Goal: Transaction & Acquisition: Obtain resource

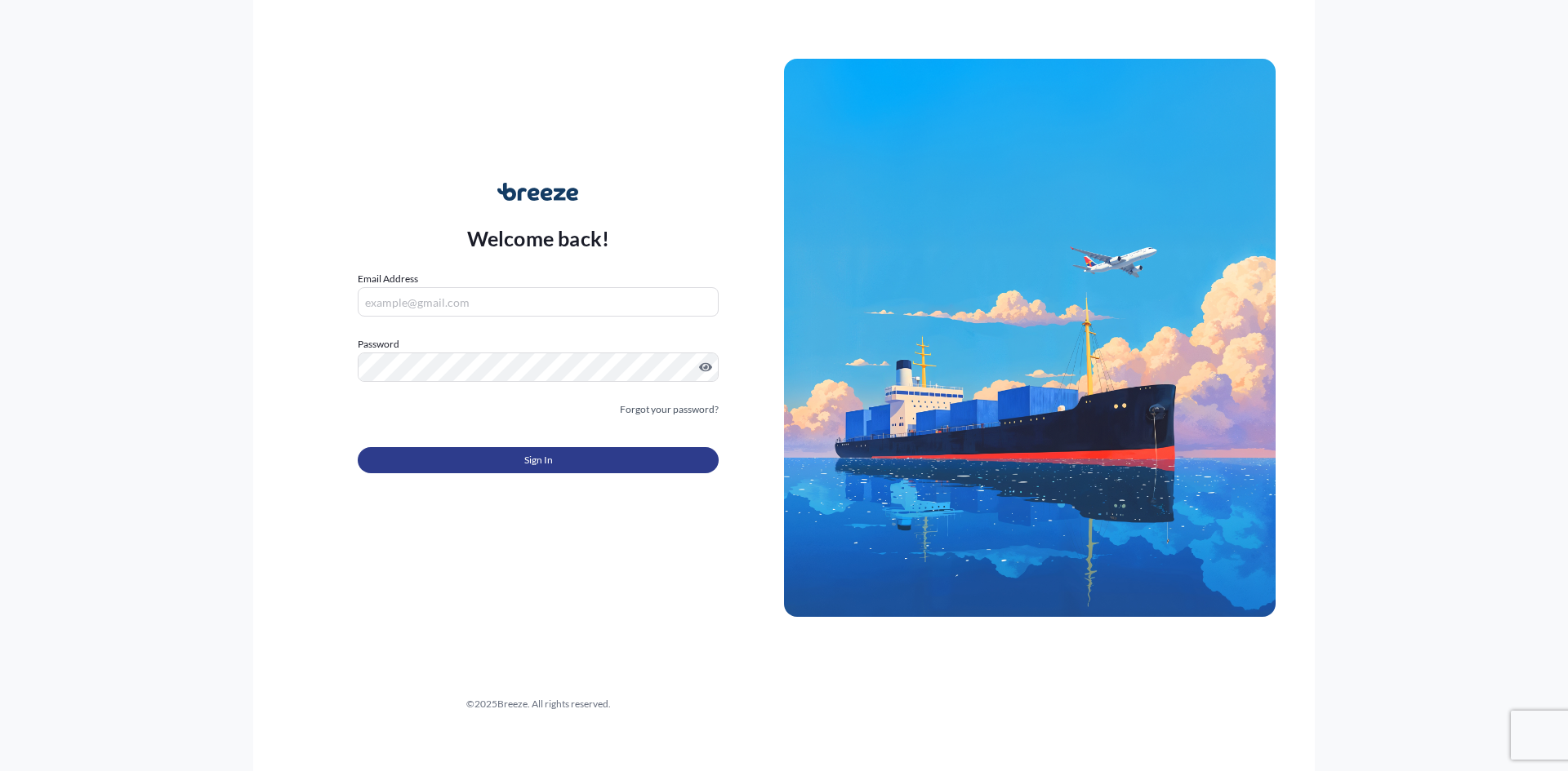
type input "[PERSON_NAME][EMAIL_ADDRESS][PERSON_NAME][DOMAIN_NAME]"
click at [604, 465] on button "Sign In" at bounding box center [538, 460] width 361 height 26
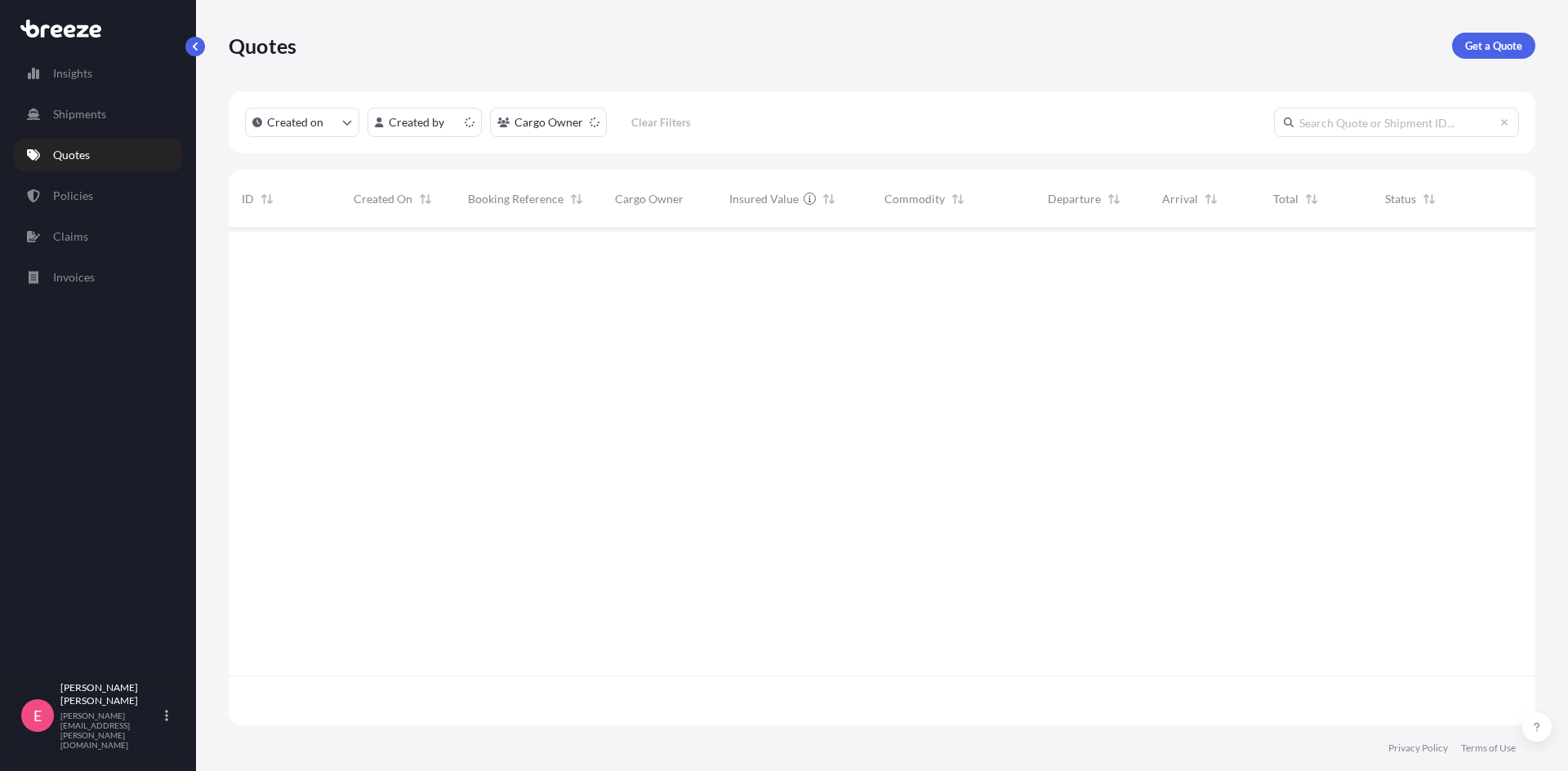
scroll to position [494, 1294]
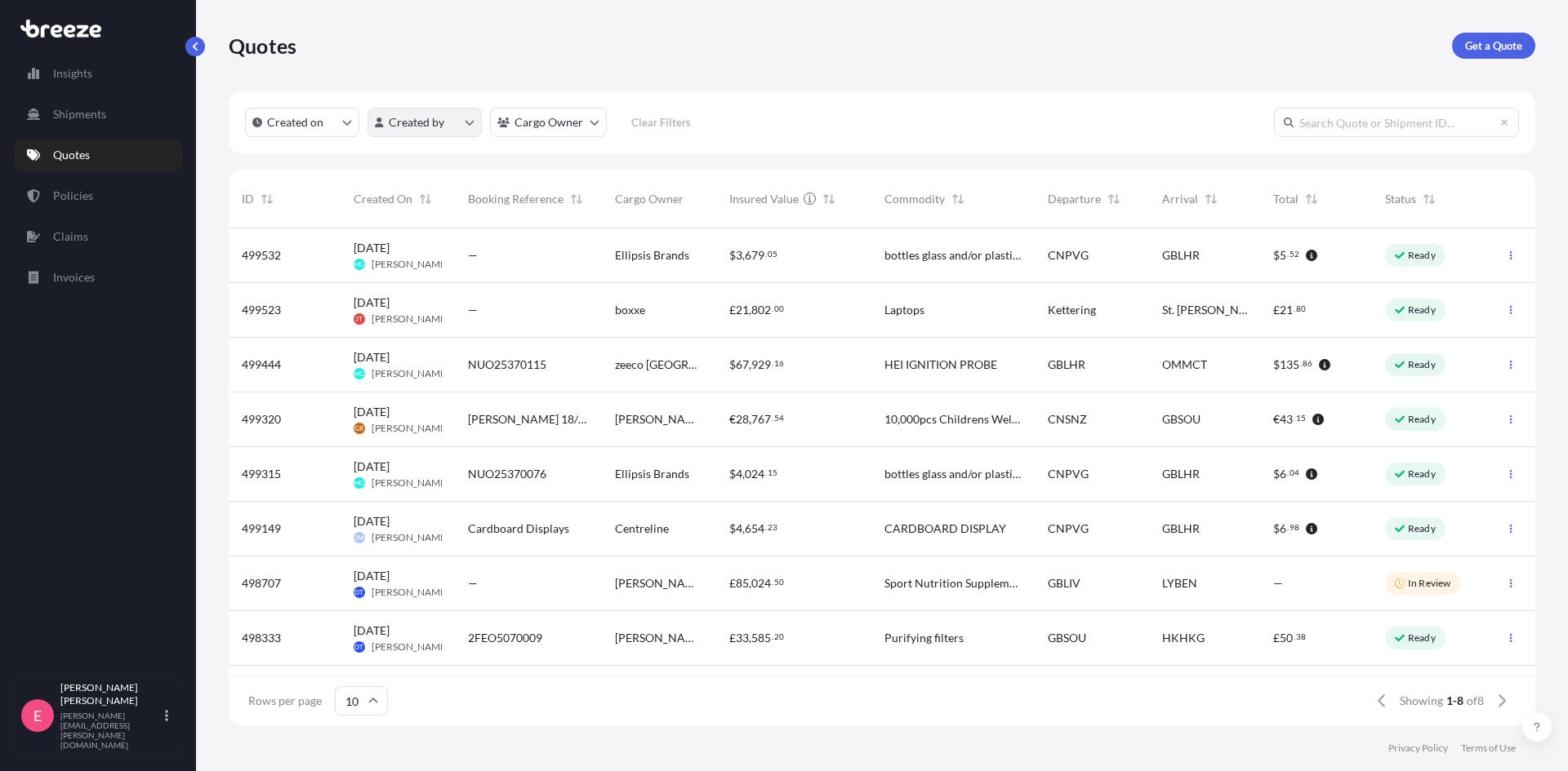
click at [478, 116] on html "Insights Shipments Quotes Policies Claims Invoices E [PERSON_NAME] [PERSON_NAME…" at bounding box center [784, 385] width 1568 height 771
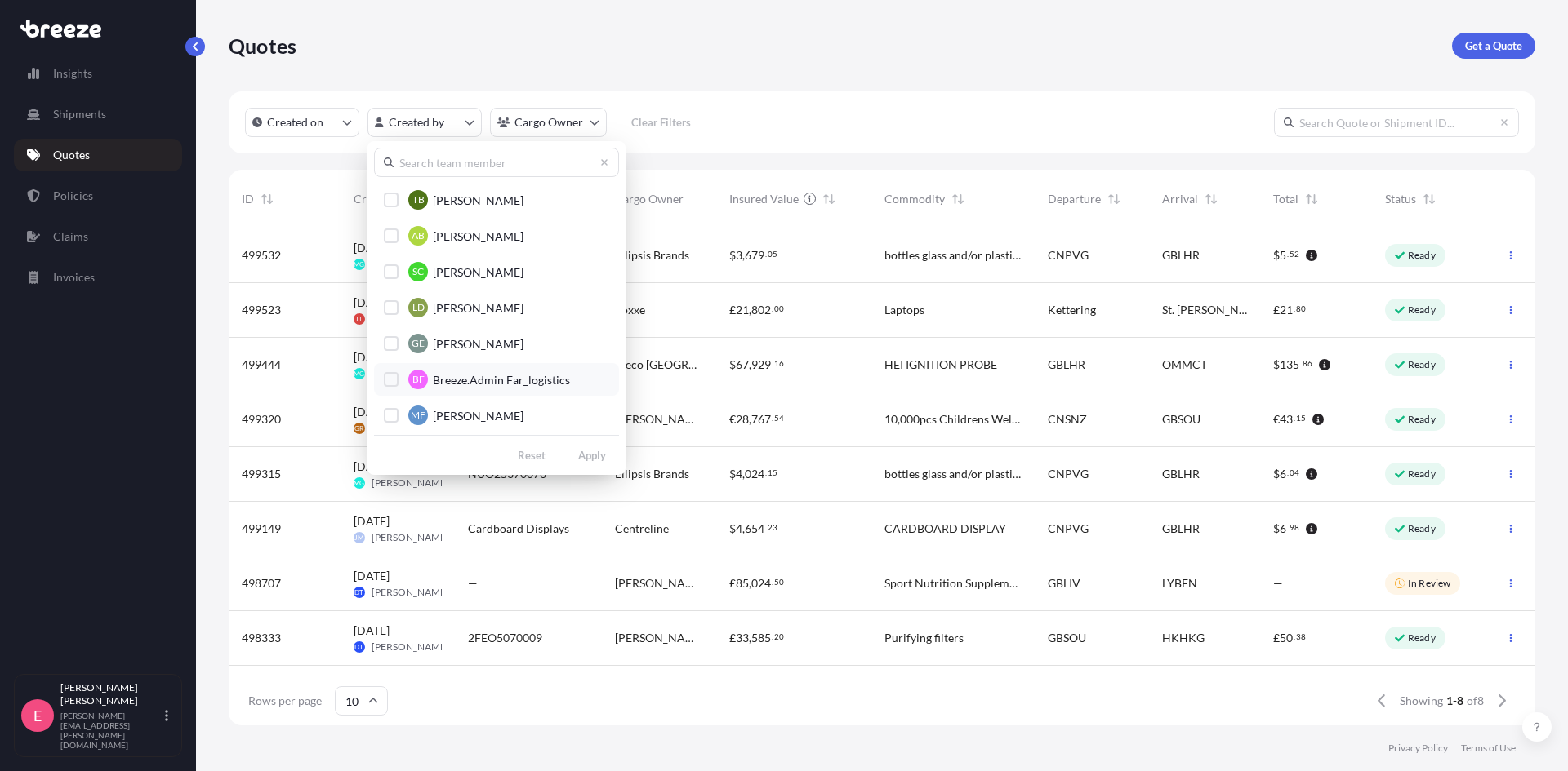
scroll to position [245, 0]
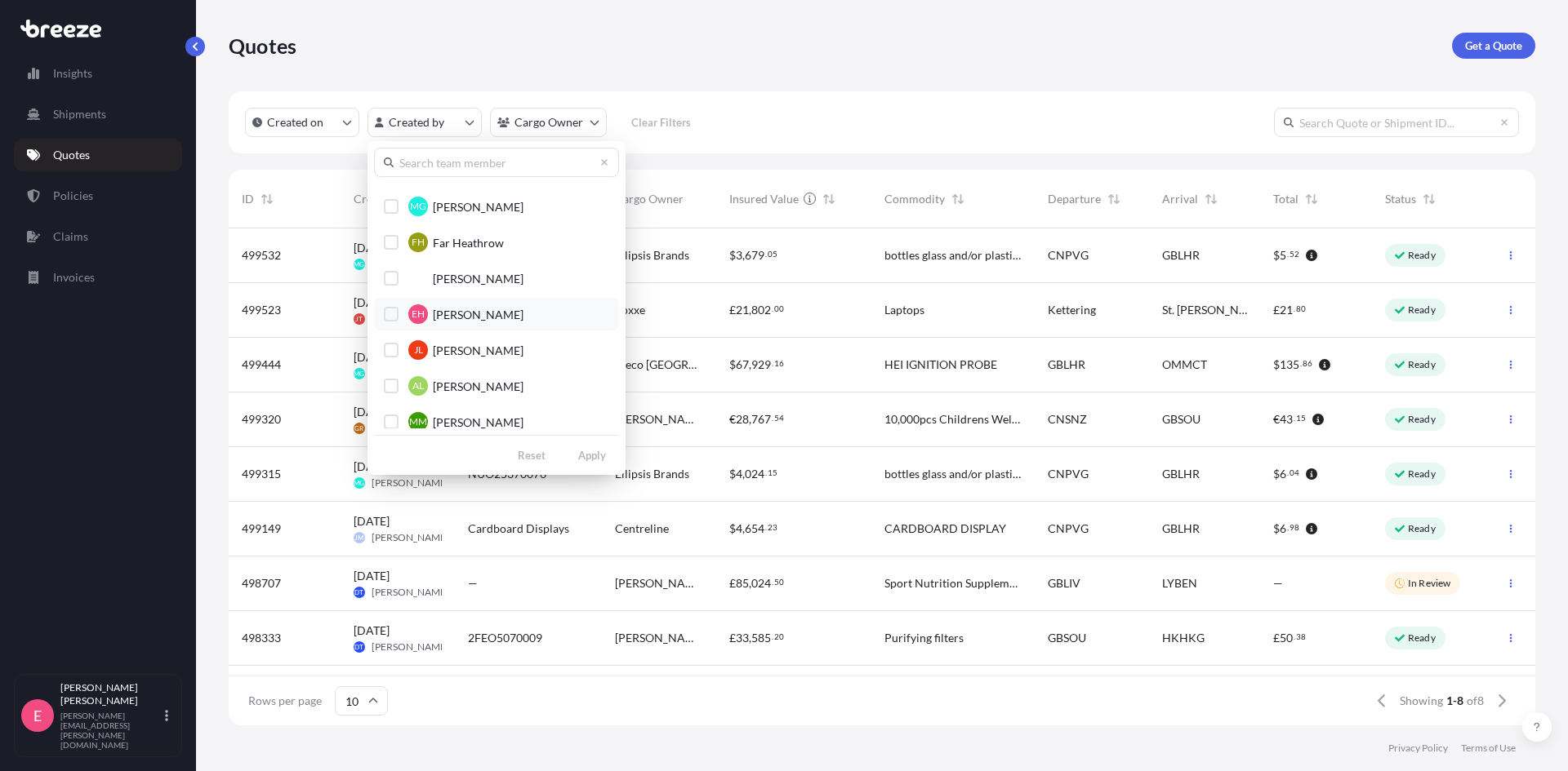
click at [467, 311] on span "[PERSON_NAME]" at bounding box center [478, 315] width 91 height 16
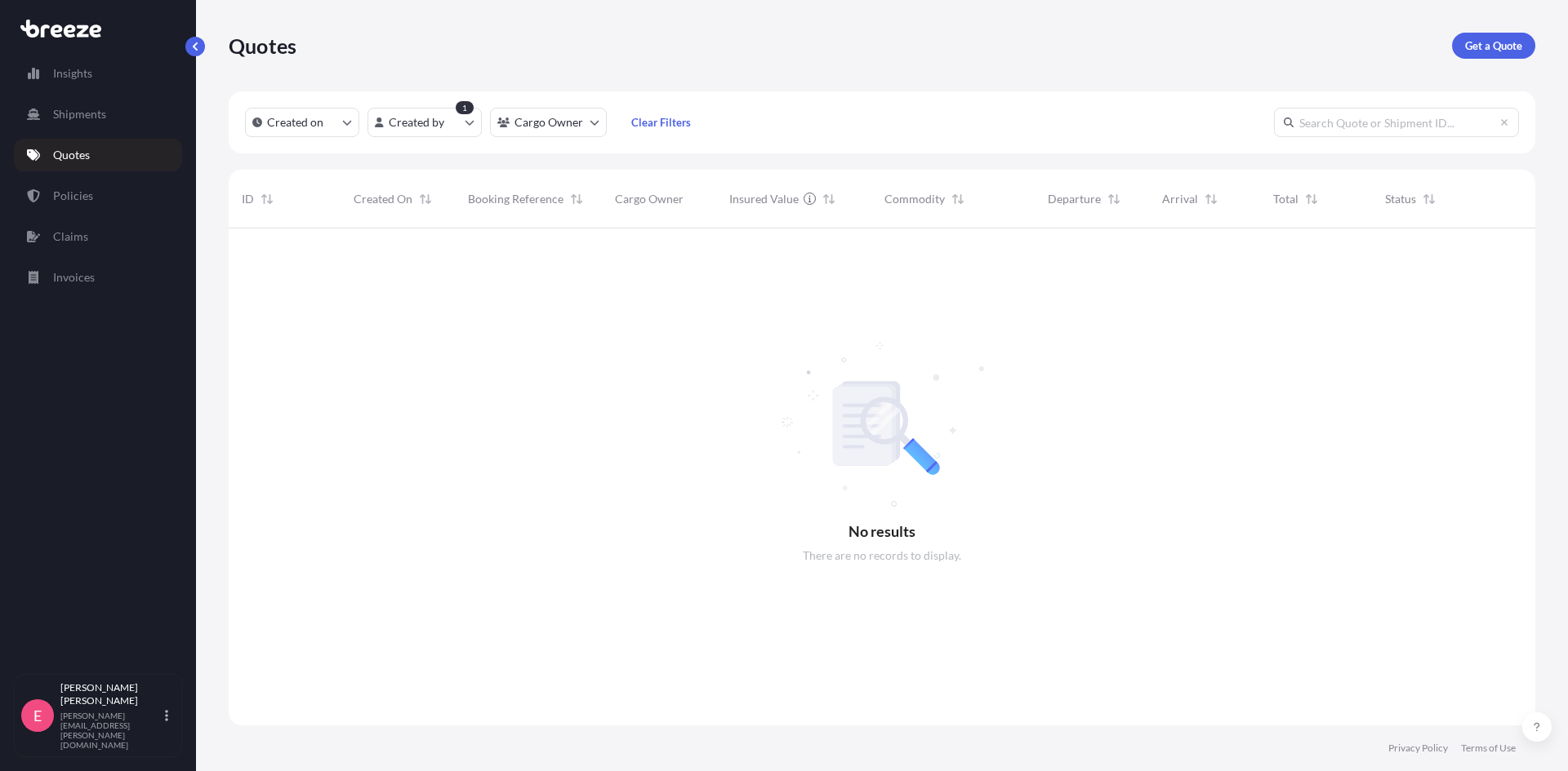
scroll to position [544, 1294]
click at [85, 201] on p "Policies" at bounding box center [73, 196] width 40 height 16
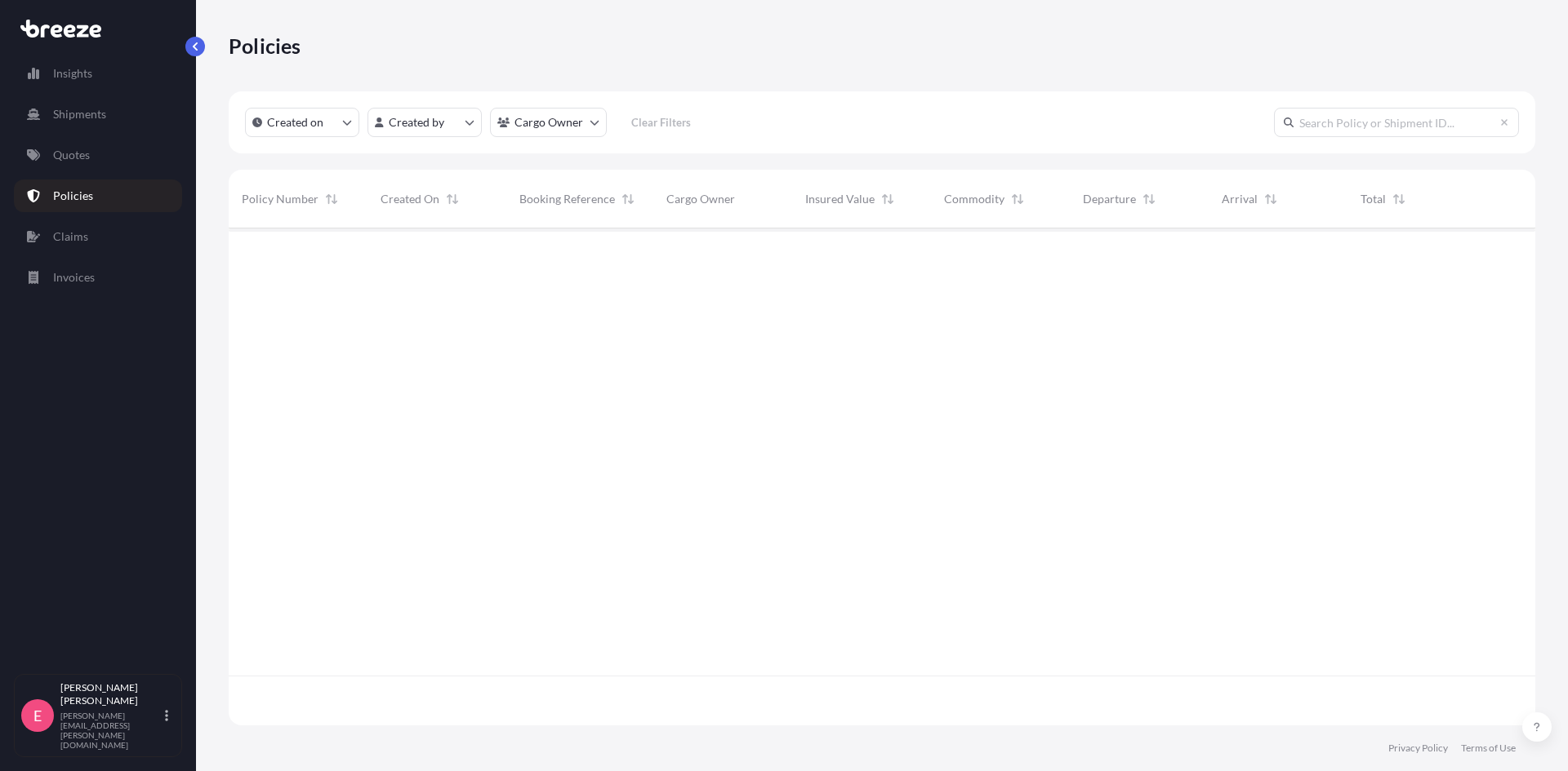
scroll to position [494, 1294]
click at [425, 125] on html "Insights Shipments Quotes Policies Claims Invoices E [PERSON_NAME] [PERSON_NAME…" at bounding box center [784, 385] width 1568 height 771
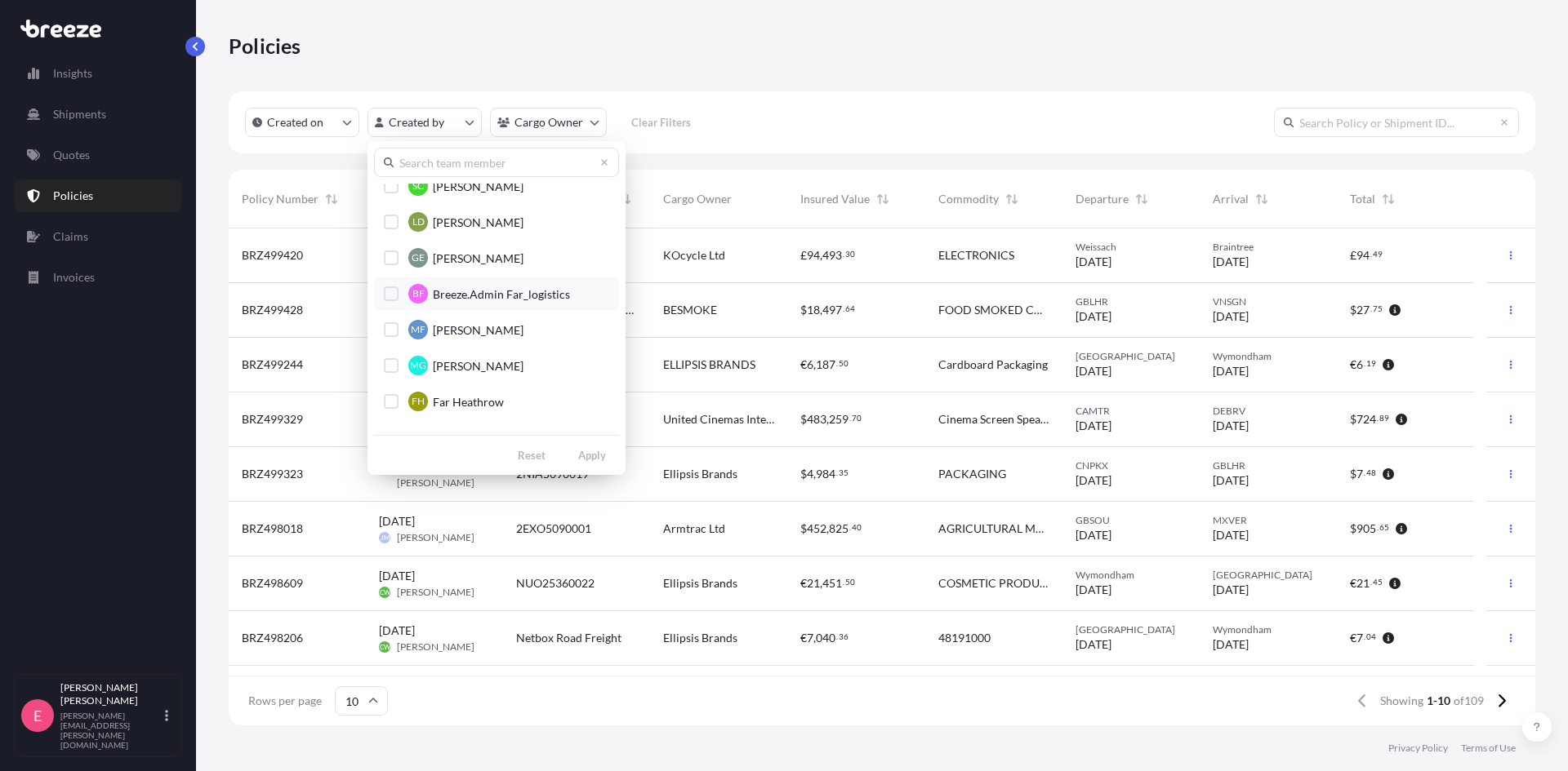
scroll to position [163, 0]
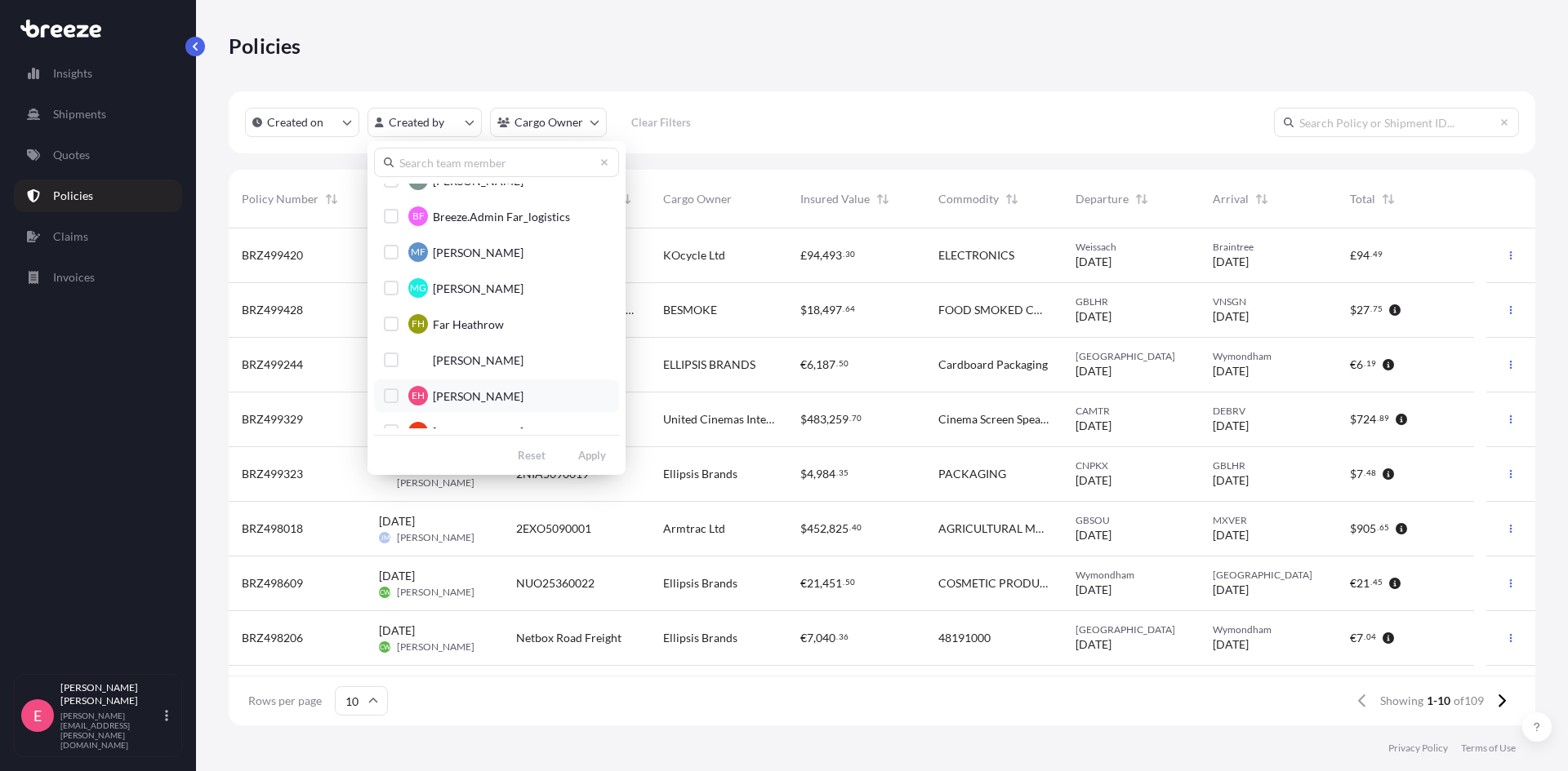
click at [515, 389] on button "EH [PERSON_NAME]" at bounding box center [496, 396] width 245 height 33
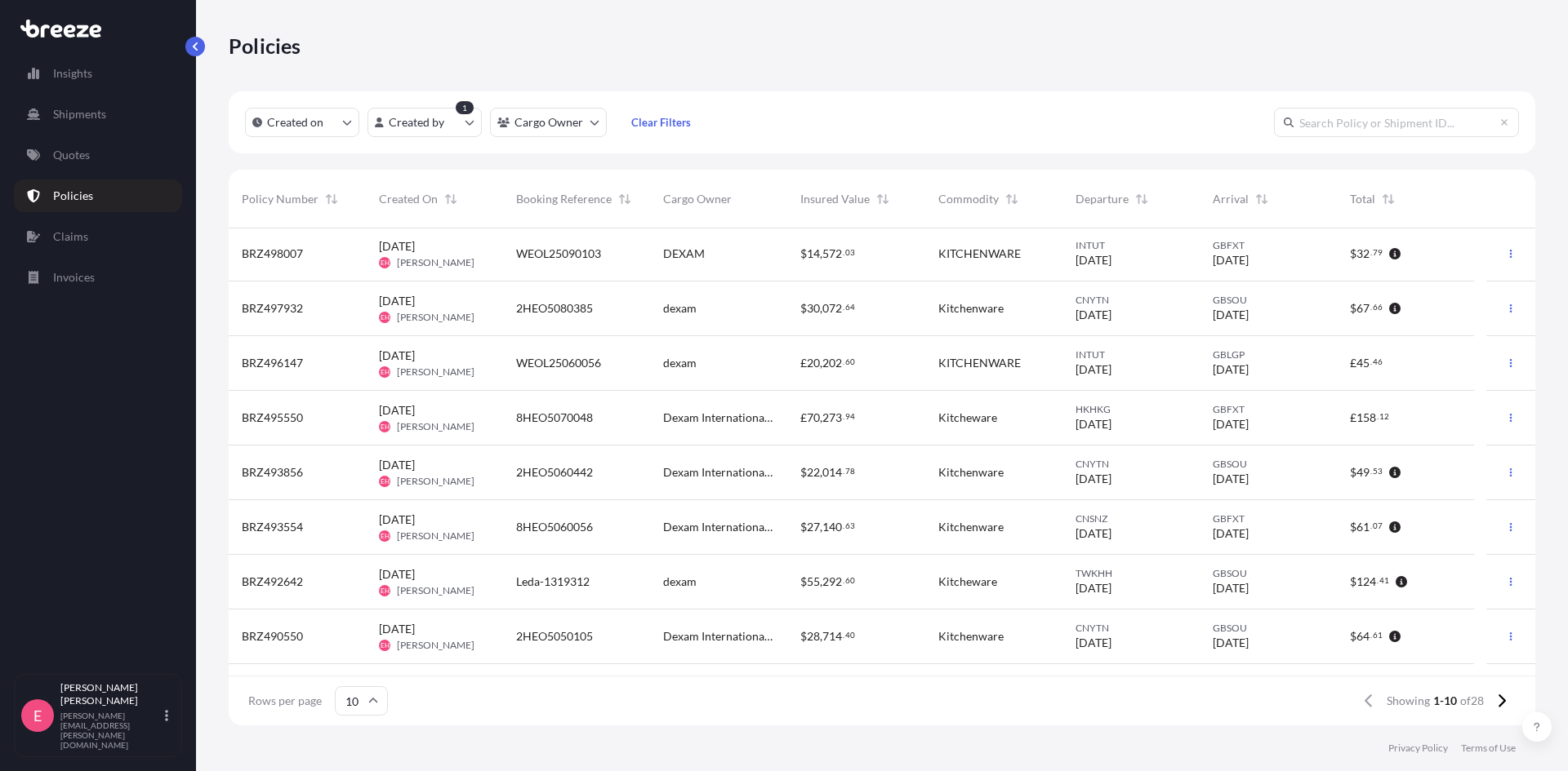
scroll to position [0, 0]
click at [84, 154] on p "Quotes" at bounding box center [71, 155] width 37 height 16
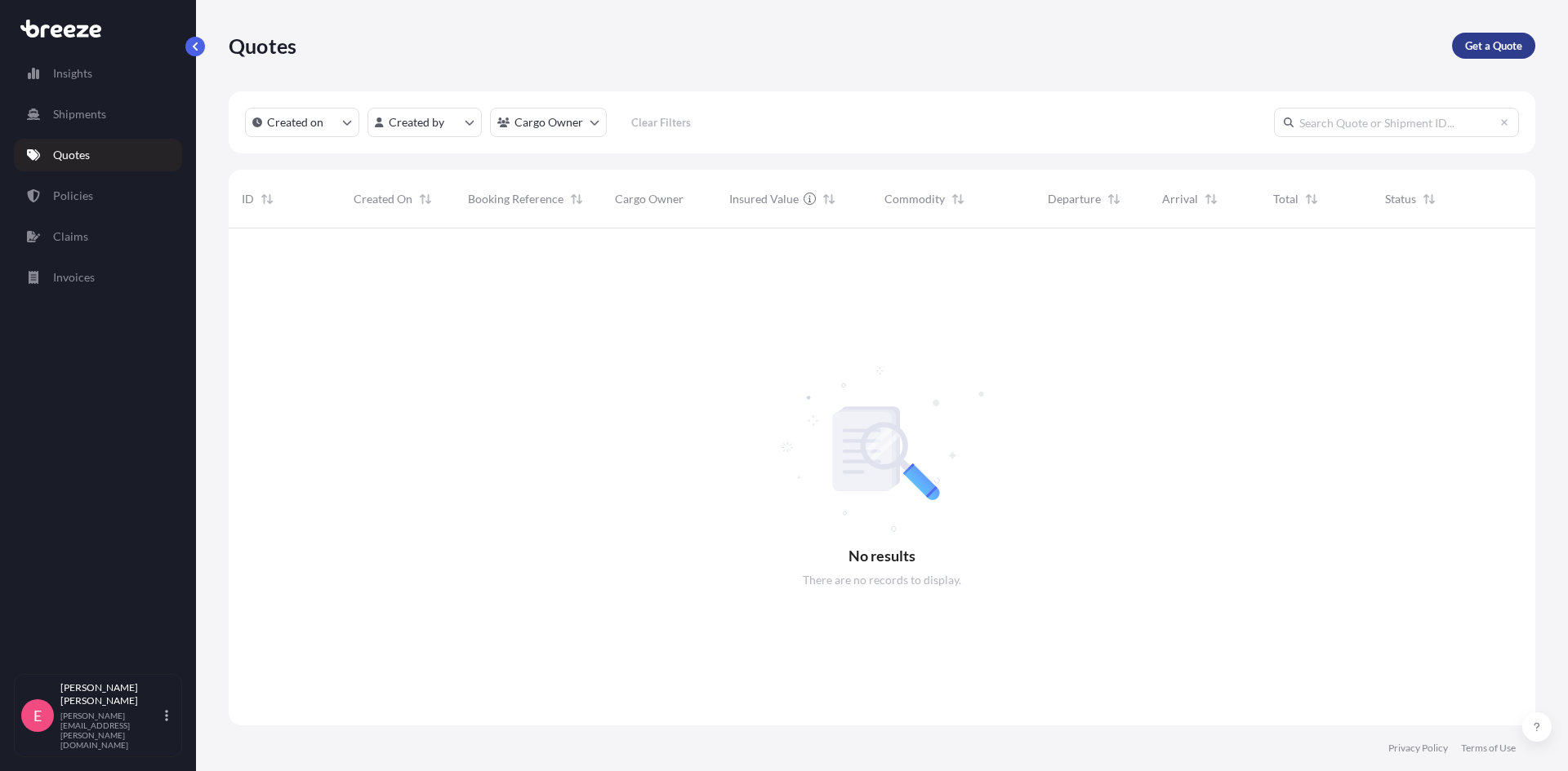
scroll to position [544, 1294]
click at [1484, 50] on p "Get a Quote" at bounding box center [1493, 46] width 57 height 16
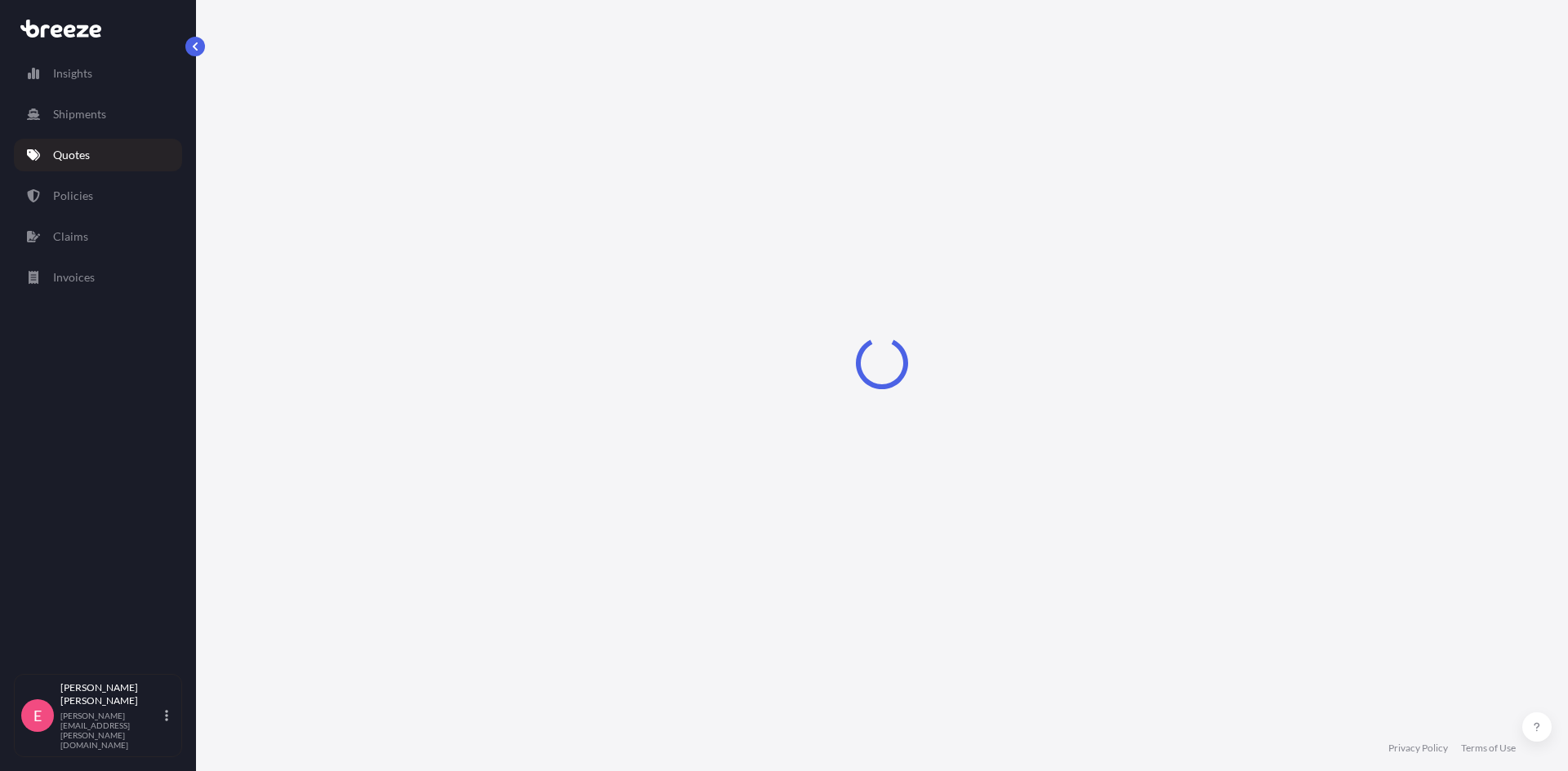
select select "Sea"
select select "1"
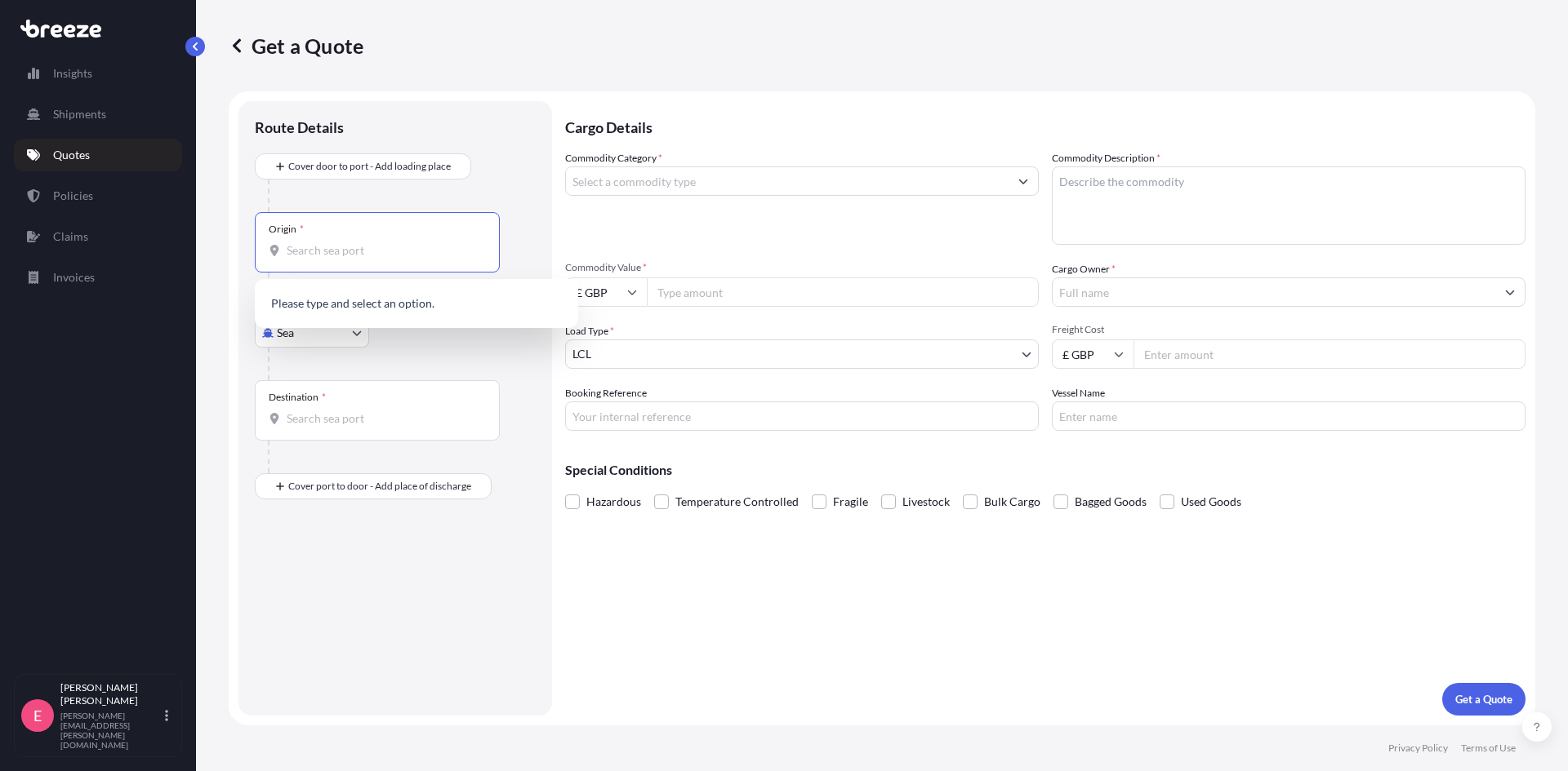
click at [392, 251] on input "Origin *" at bounding box center [383, 251] width 193 height 16
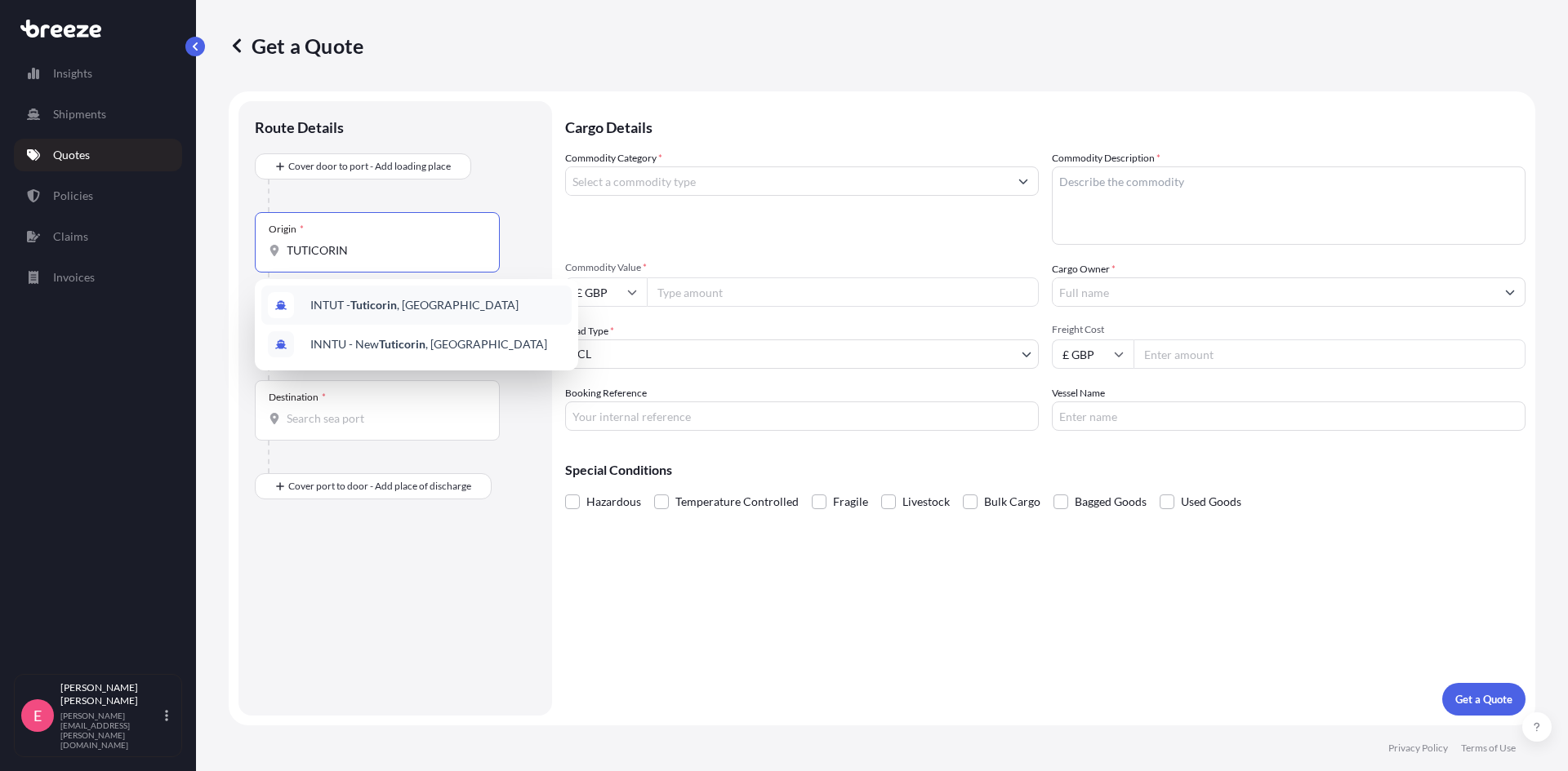
click at [399, 311] on span "INTUT - Tuticorin , [GEOGRAPHIC_DATA]" at bounding box center [415, 306] width 208 height 16
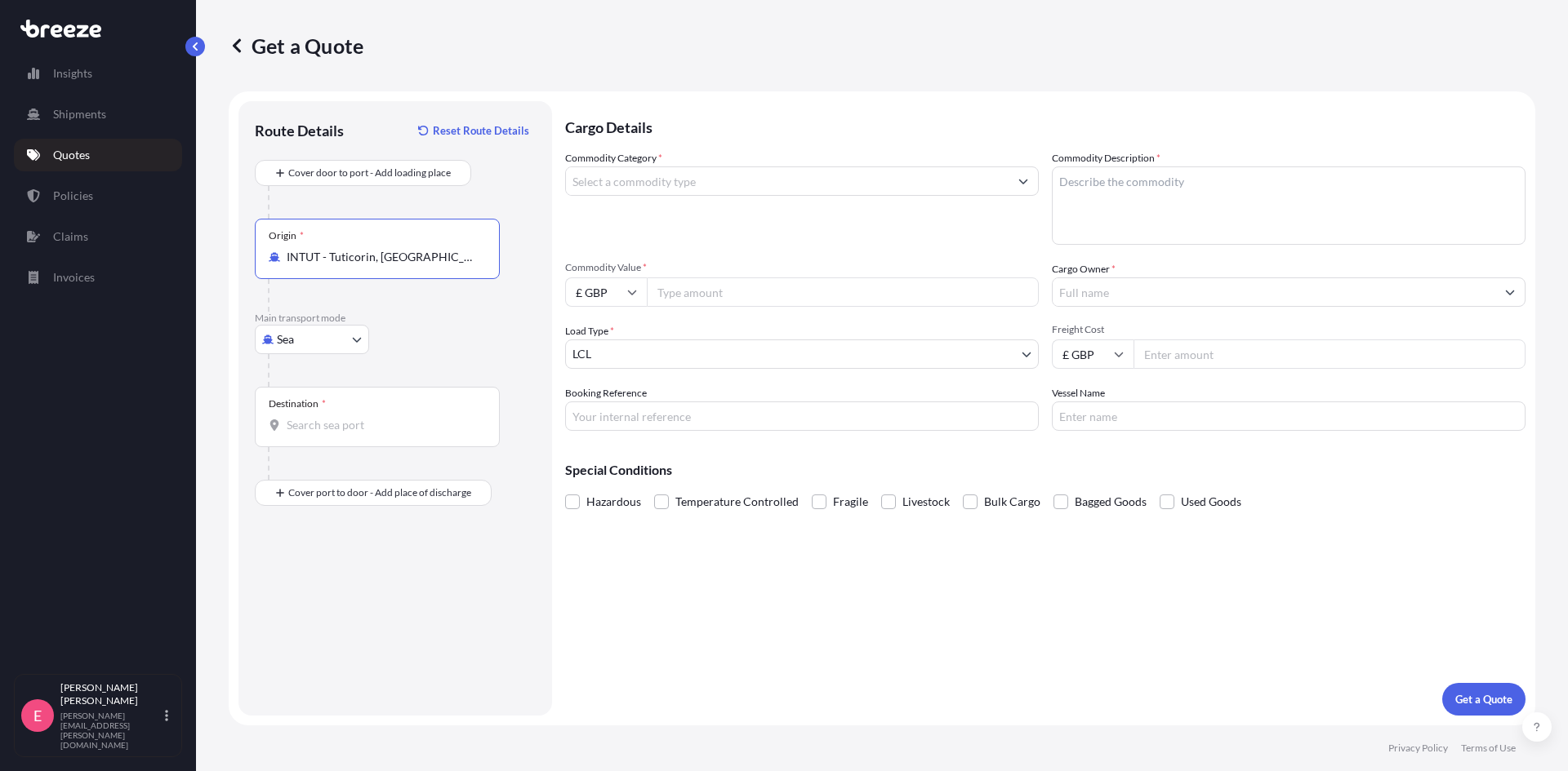
type input "INTUT - Tuticorin, [GEOGRAPHIC_DATA]"
click at [343, 431] on input "Destination *" at bounding box center [383, 425] width 193 height 16
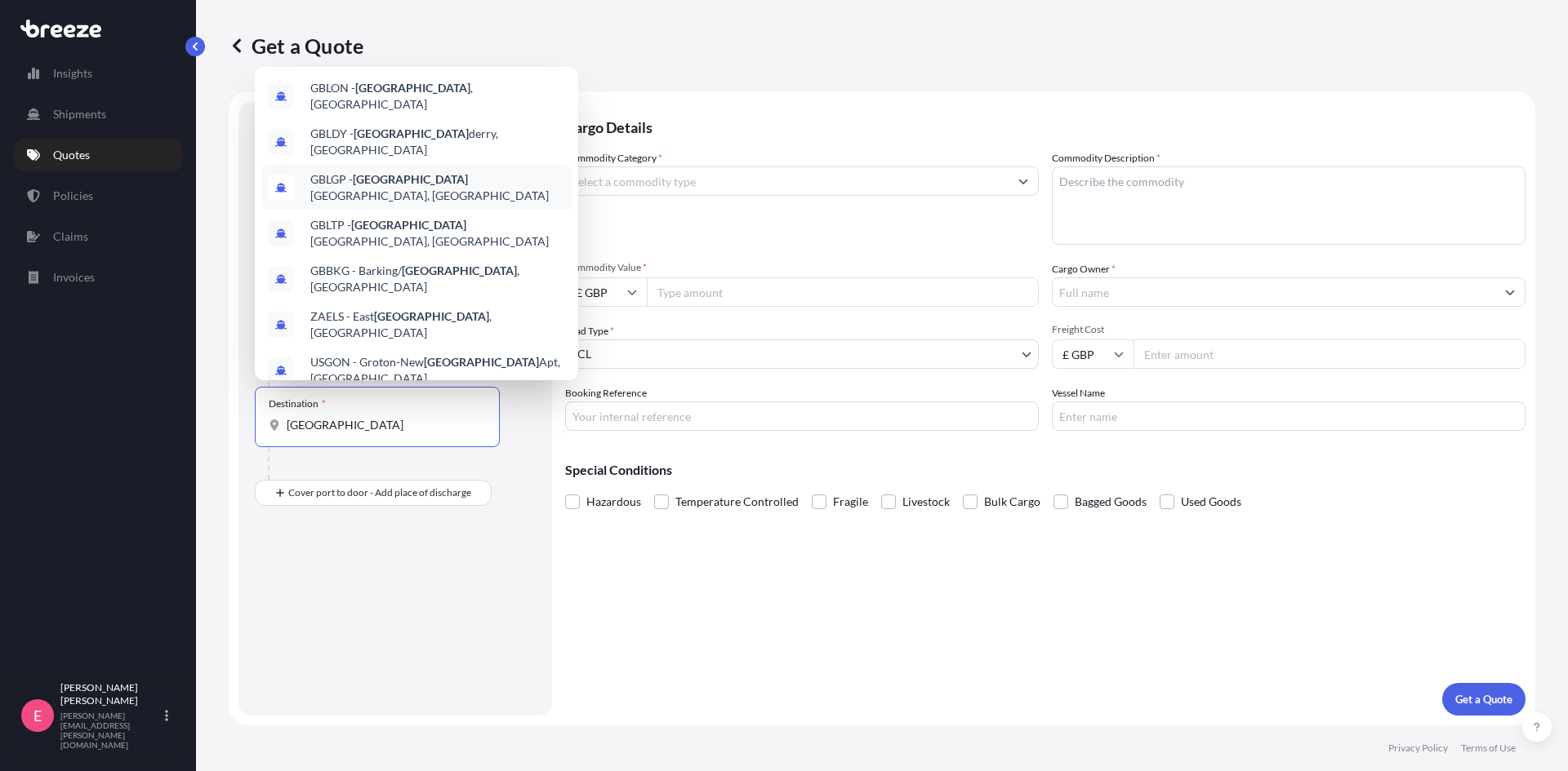
click at [436, 171] on span "GBLGP - [GEOGRAPHIC_DATA], [GEOGRAPHIC_DATA]" at bounding box center [438, 188] width 255 height 33
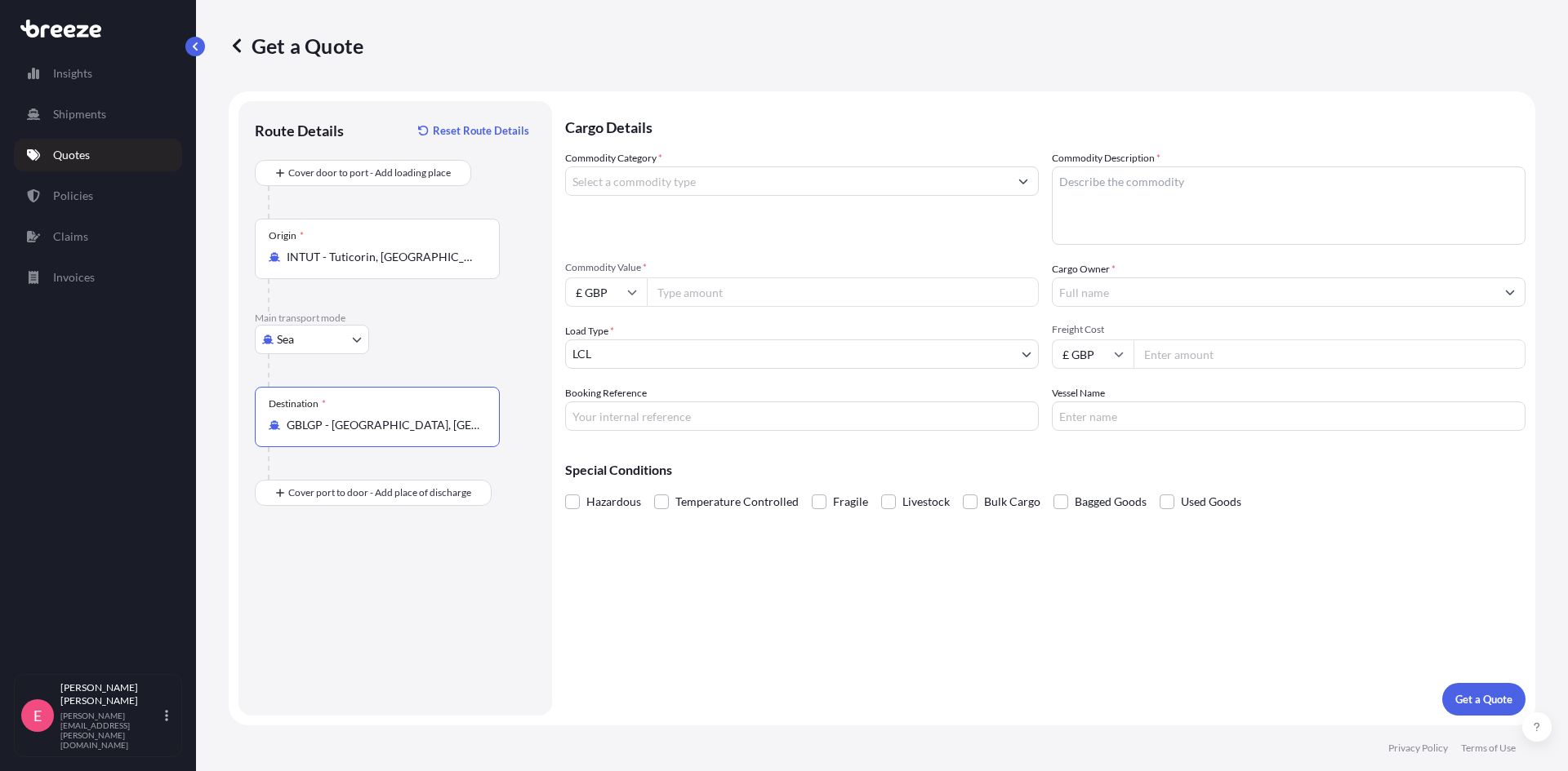
type input "GBLGP - [GEOGRAPHIC_DATA], [GEOGRAPHIC_DATA]"
click at [733, 293] on input "Commodity Value *" at bounding box center [843, 293] width 392 height 29
type input "12315.00"
click at [764, 423] on input "Booking Reference" at bounding box center [802, 416] width 474 height 29
click at [798, 424] on input "Booking Reference" at bounding box center [802, 416] width 474 height 29
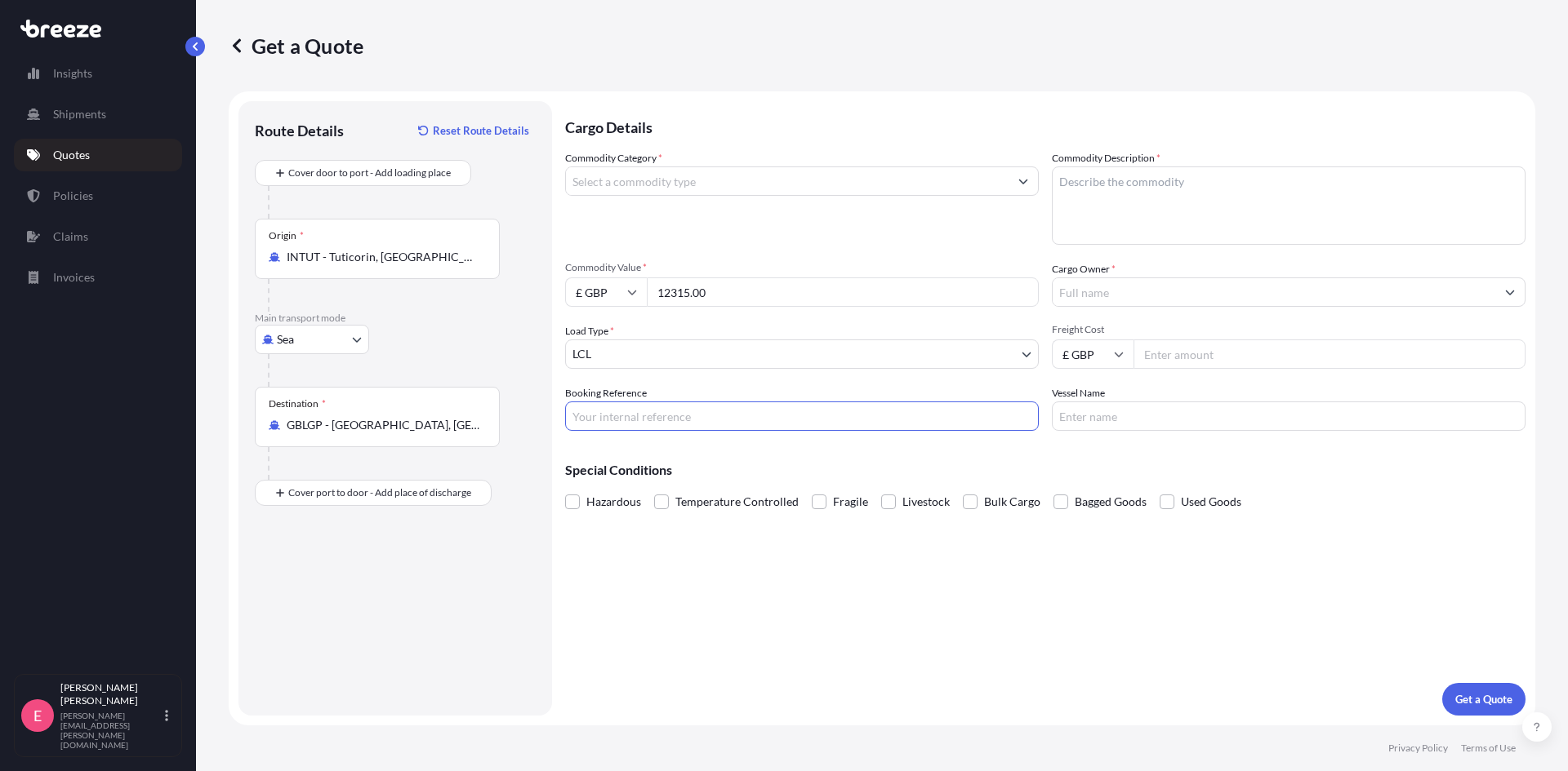
paste input "WEOL25080089"
type input "WEOL25080089"
click at [1146, 197] on textarea "Commodity Description *" at bounding box center [1288, 206] width 474 height 79
type textarea "KITCHENWARE"
click at [1122, 293] on input "Cargo Owner *" at bounding box center [1274, 293] width 443 height 29
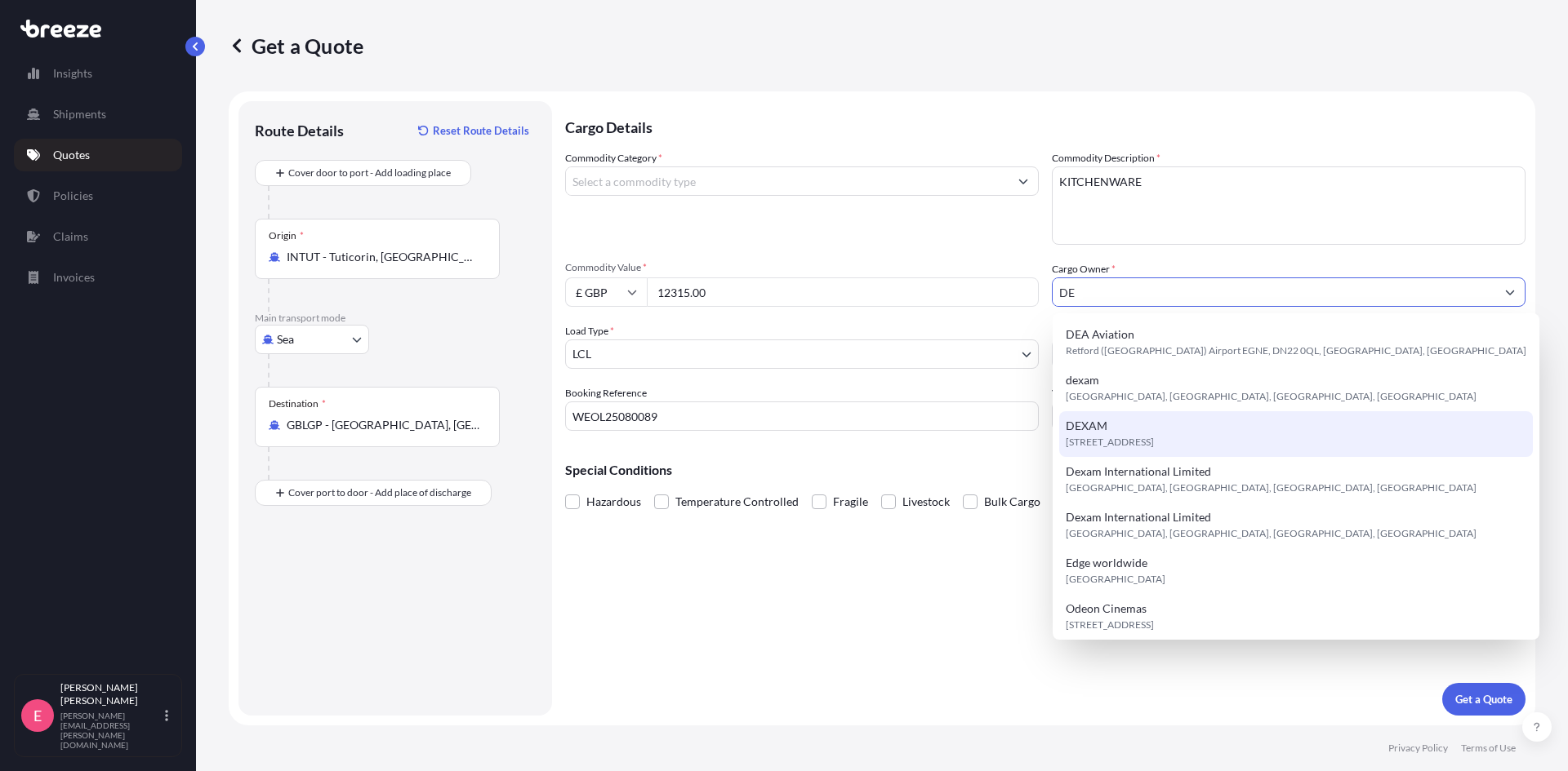
click at [1098, 426] on span "DEXAM" at bounding box center [1086, 426] width 42 height 16
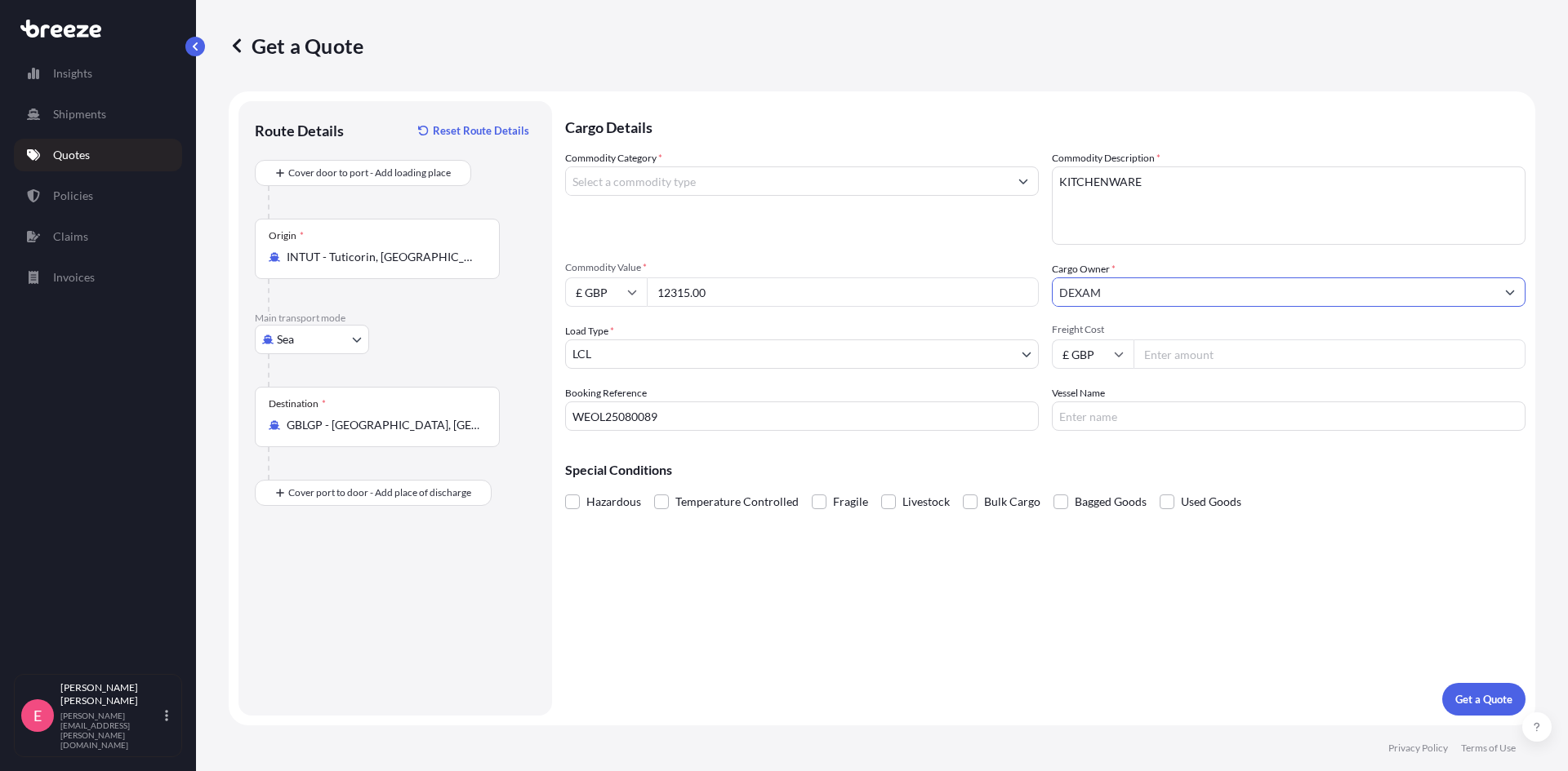
type input "DEXAM"
drag, startPoint x: 1179, startPoint y: 365, endPoint x: 1179, endPoint y: 356, distance: 9.0
click at [1179, 357] on input "Freight Cost" at bounding box center [1329, 354] width 392 height 29
type input "1580"
click at [1161, 398] on div "Vessel Name" at bounding box center [1288, 408] width 474 height 46
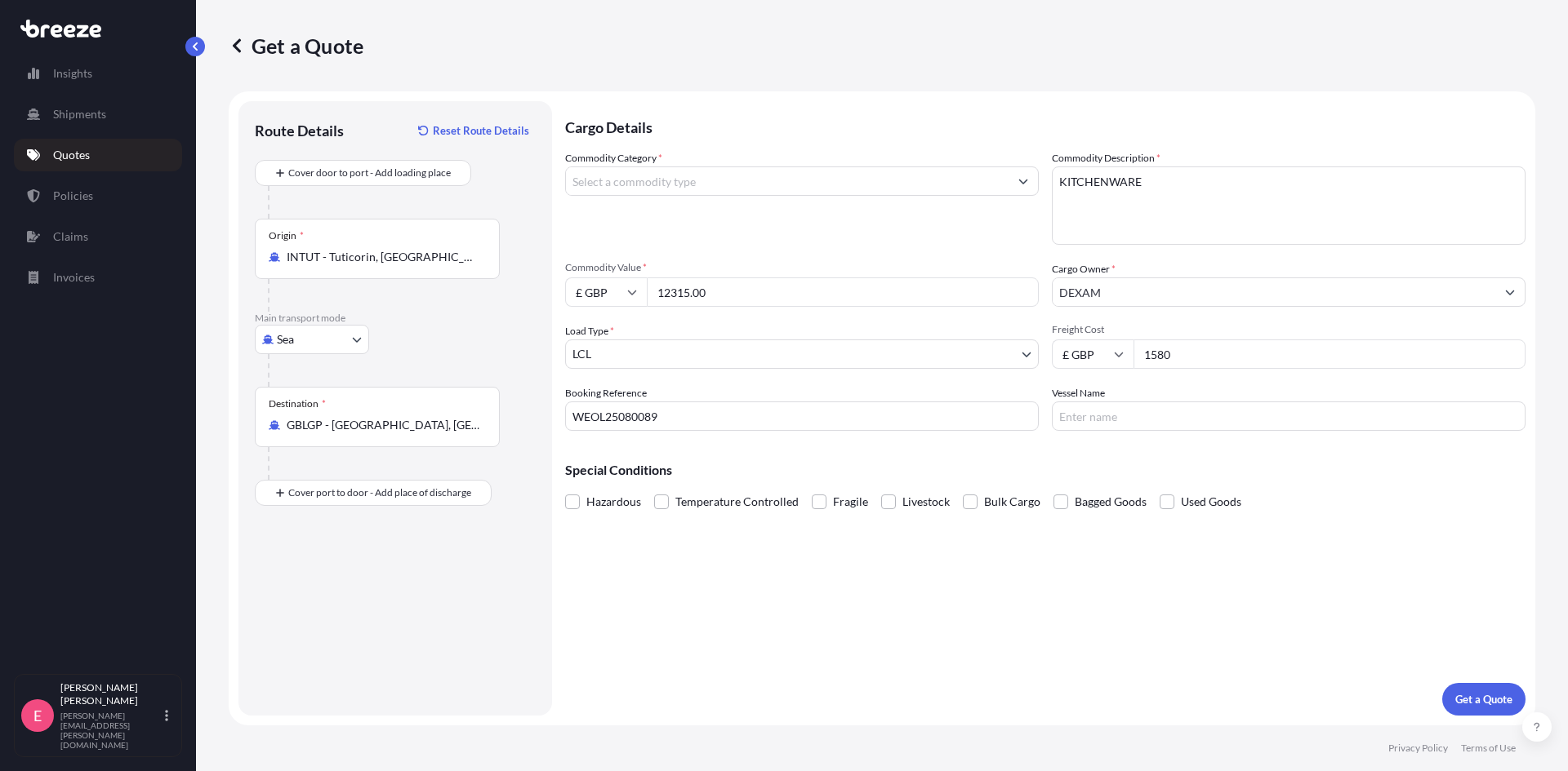
click at [1172, 414] on input "Vessel Name" at bounding box center [1288, 416] width 474 height 29
click at [1475, 694] on p "Get a Quote" at bounding box center [1484, 700] width 57 height 16
click at [685, 191] on input "Commodity Category *" at bounding box center [787, 181] width 443 height 29
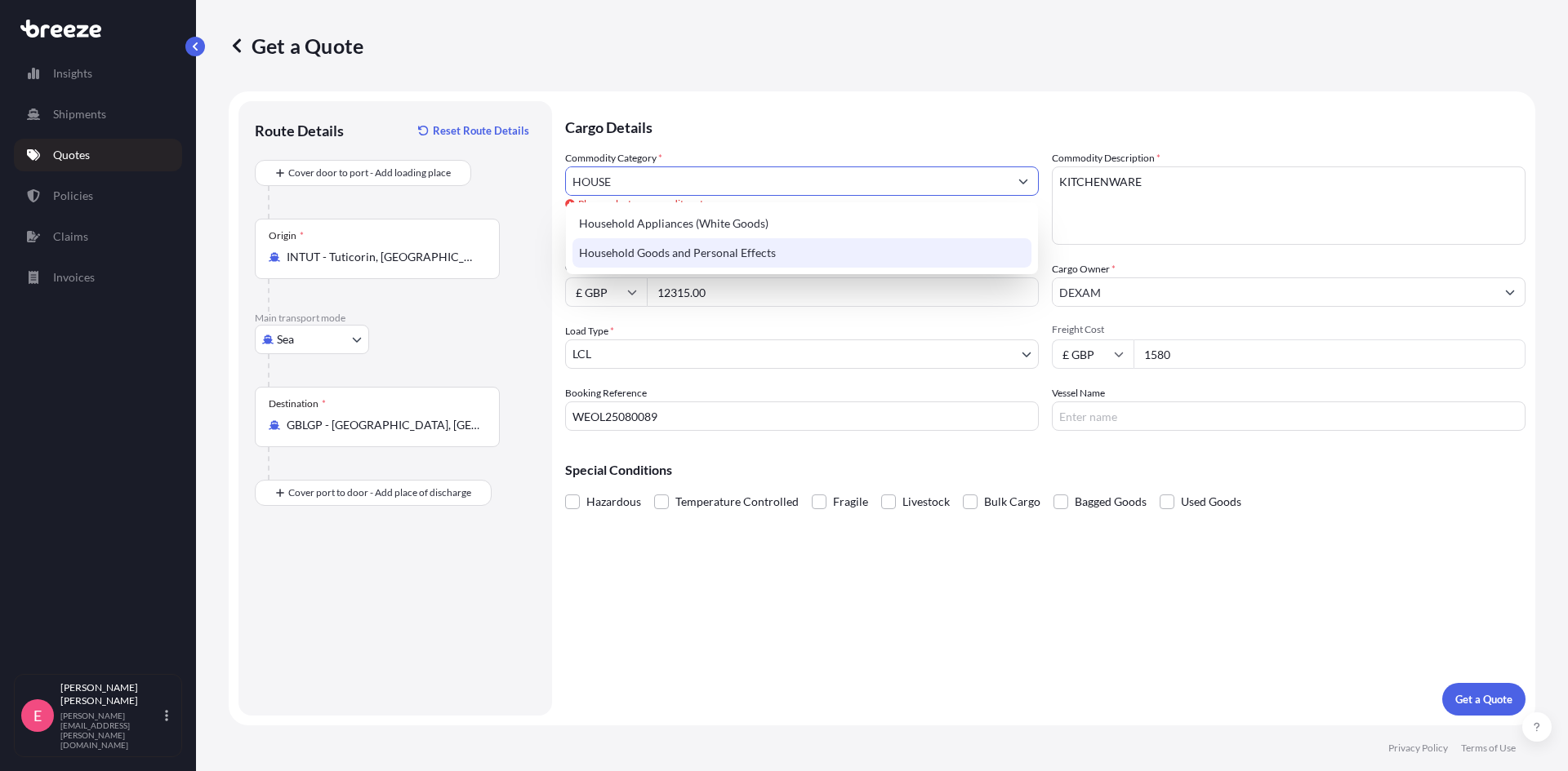
click at [698, 244] on div "Household Goods and Personal Effects" at bounding box center [802, 253] width 459 height 29
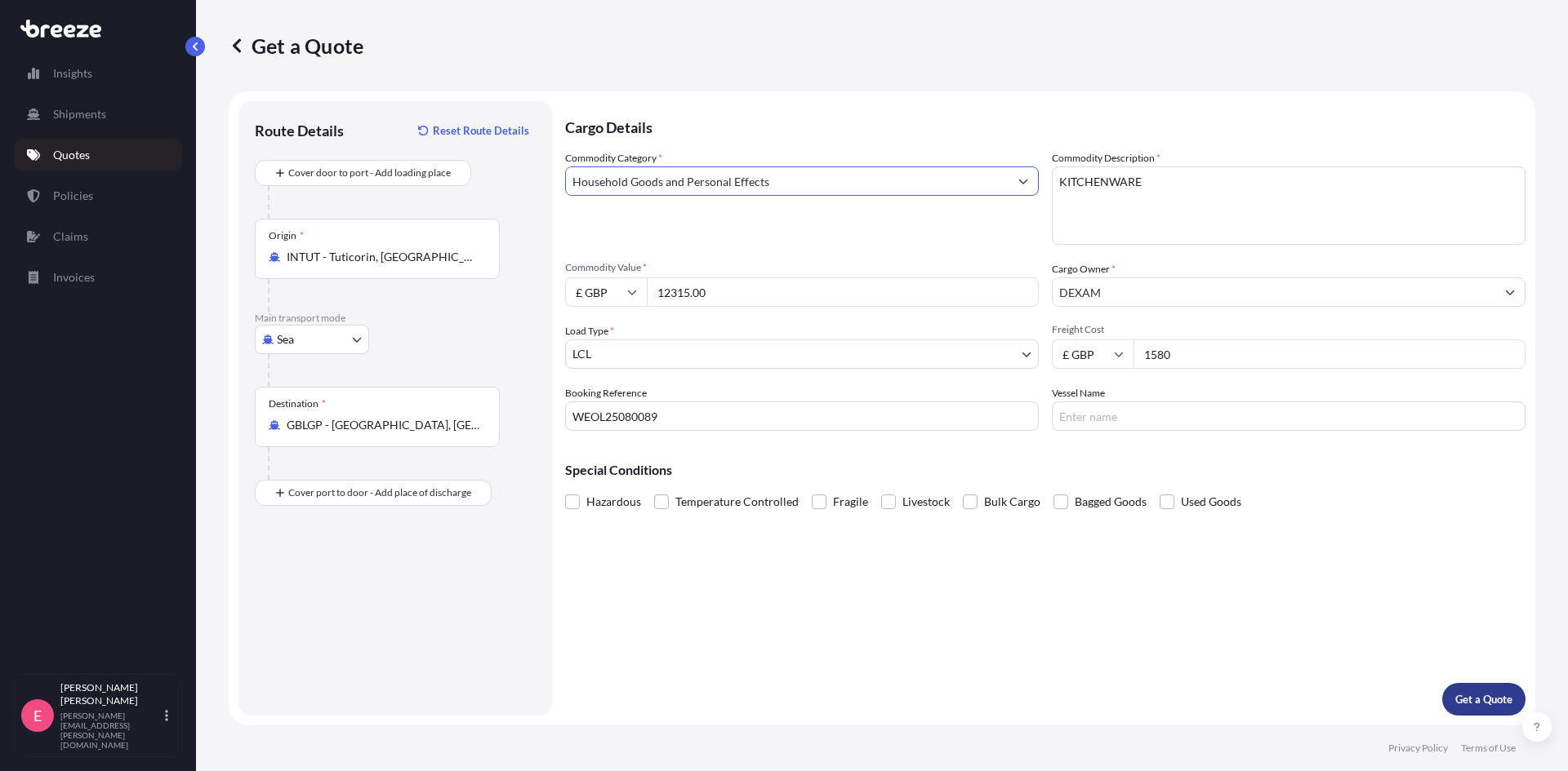
type input "Household Goods and Personal Effects"
click at [1489, 699] on p "Get a Quote" at bounding box center [1484, 700] width 57 height 16
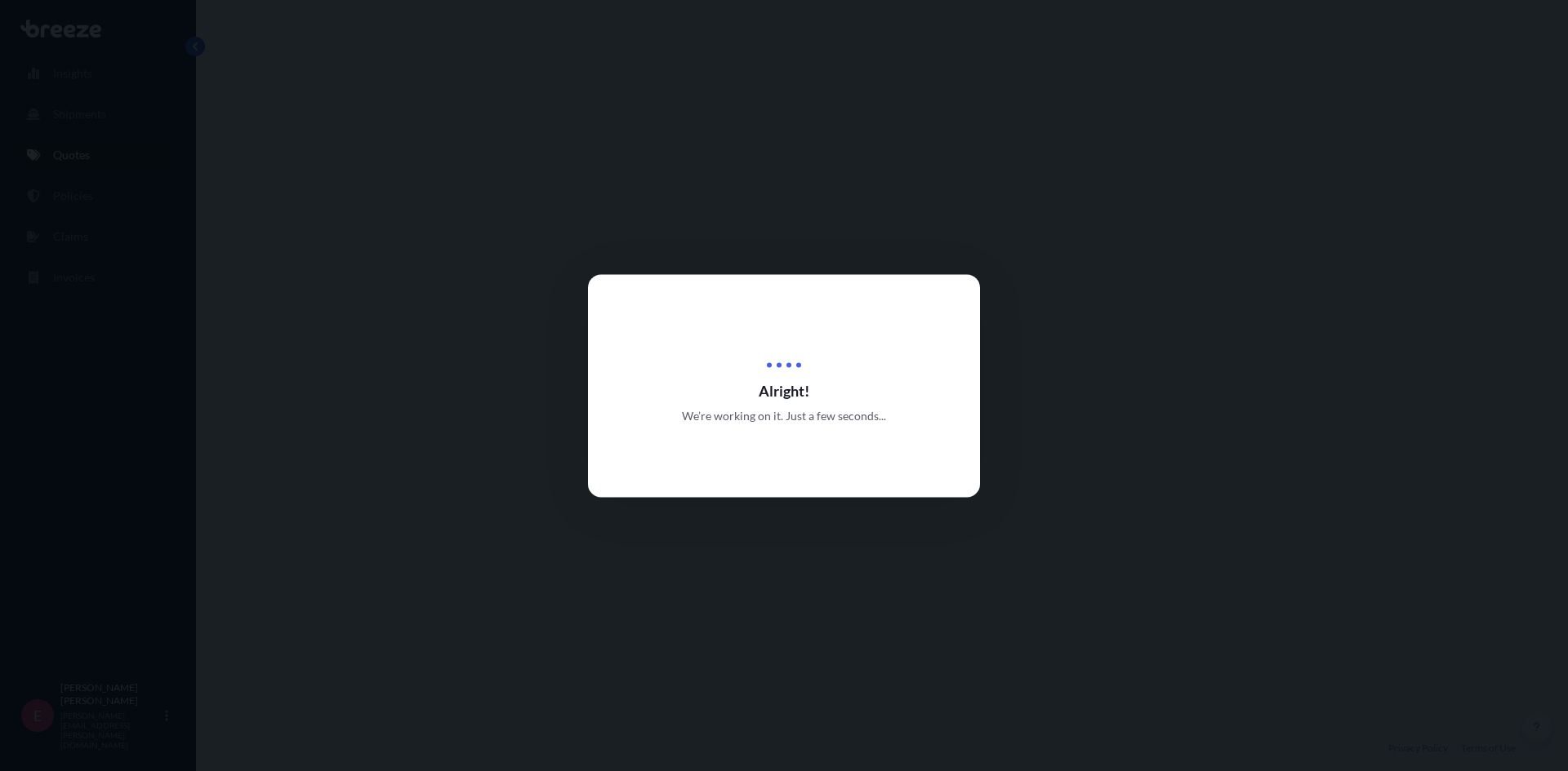
select select "Sea"
select select "1"
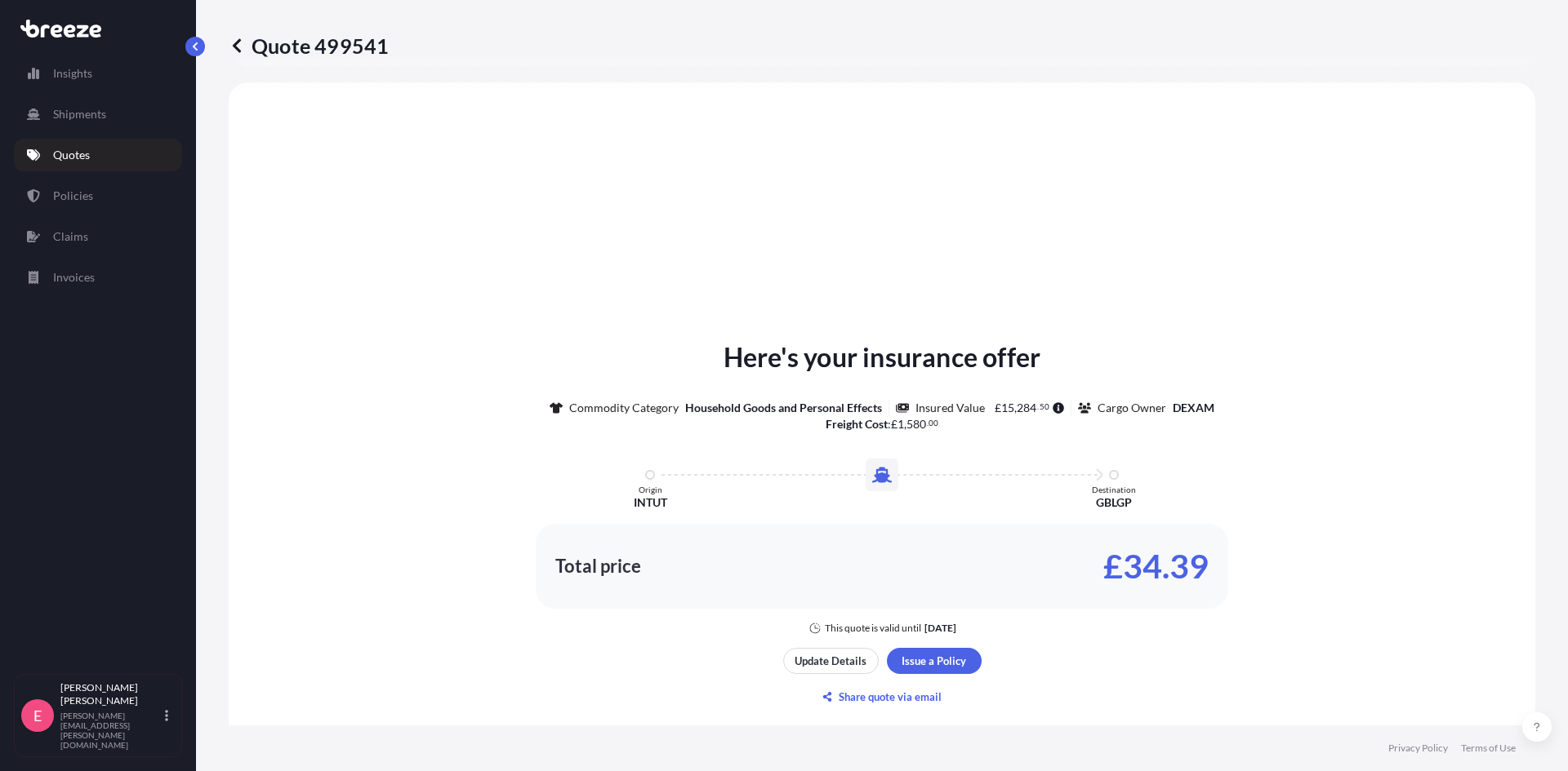
scroll to position [492, 0]
click at [1486, 96] on div "Here's your insurance offer Commodity Category Household Goods and Personal Eff…" at bounding box center [882, 559] width 1307 height 954
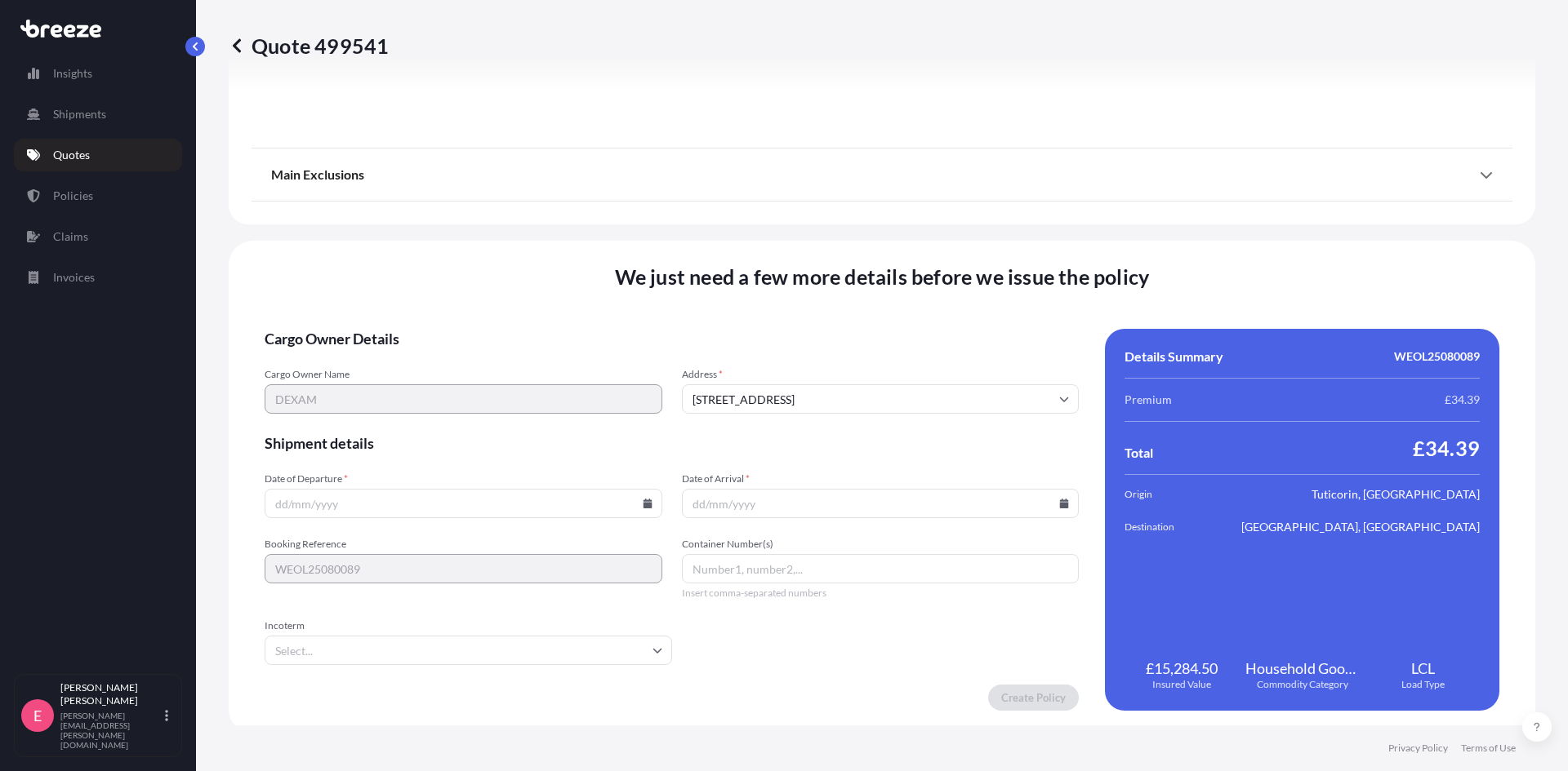
scroll to position [1820, 0]
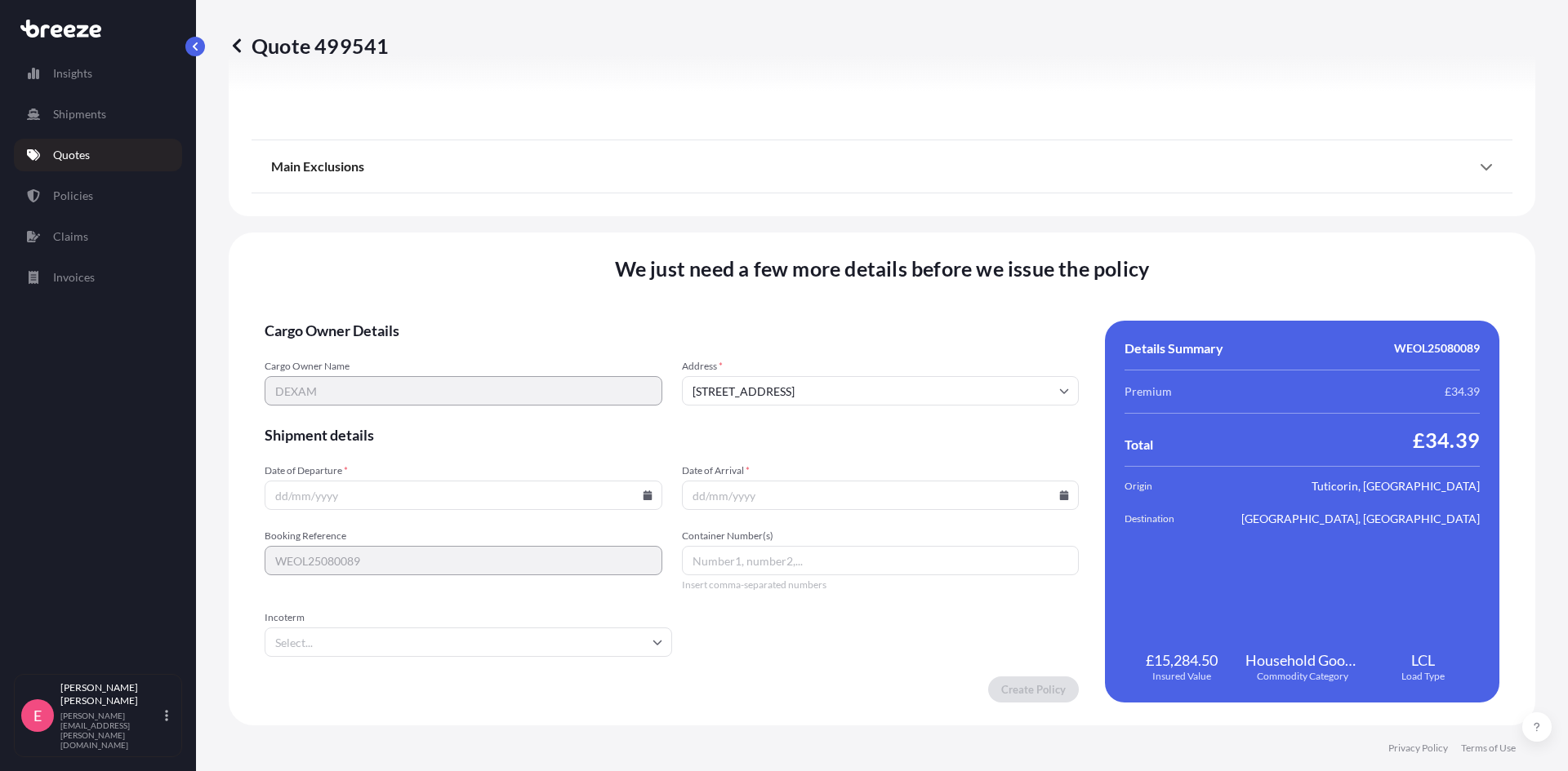
click at [434, 506] on input "Date of Departure *" at bounding box center [463, 496] width 398 height 29
click at [644, 495] on icon at bounding box center [647, 496] width 9 height 10
click at [380, 287] on button "2" at bounding box center [385, 288] width 26 height 26
type input "[DATE]"
click at [822, 500] on input "Date of Arrival *" at bounding box center [880, 496] width 398 height 29
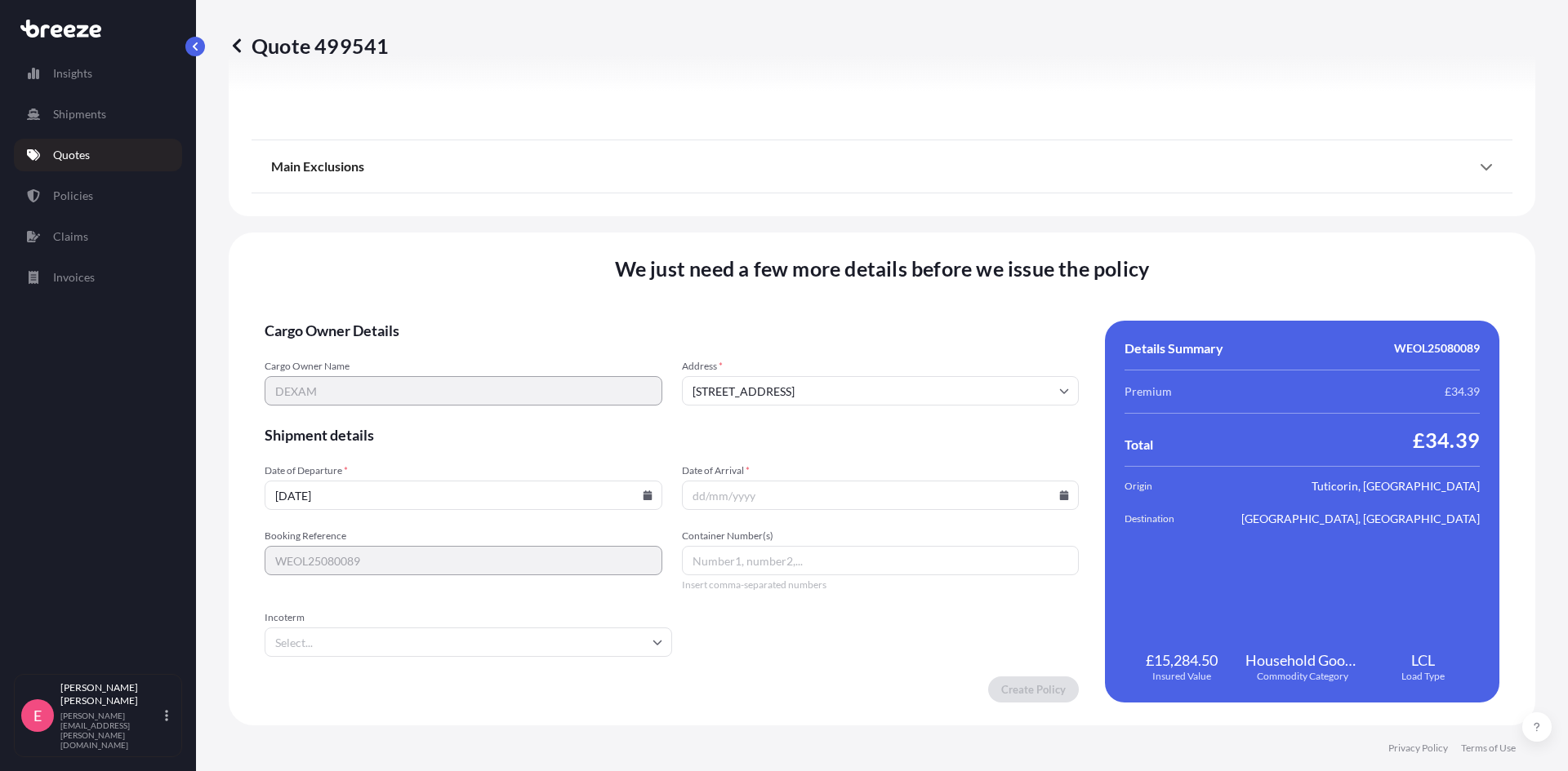
click at [1060, 495] on icon at bounding box center [1064, 496] width 9 height 10
click at [764, 405] on button "29" at bounding box center [761, 412] width 26 height 26
type input "[DATE]"
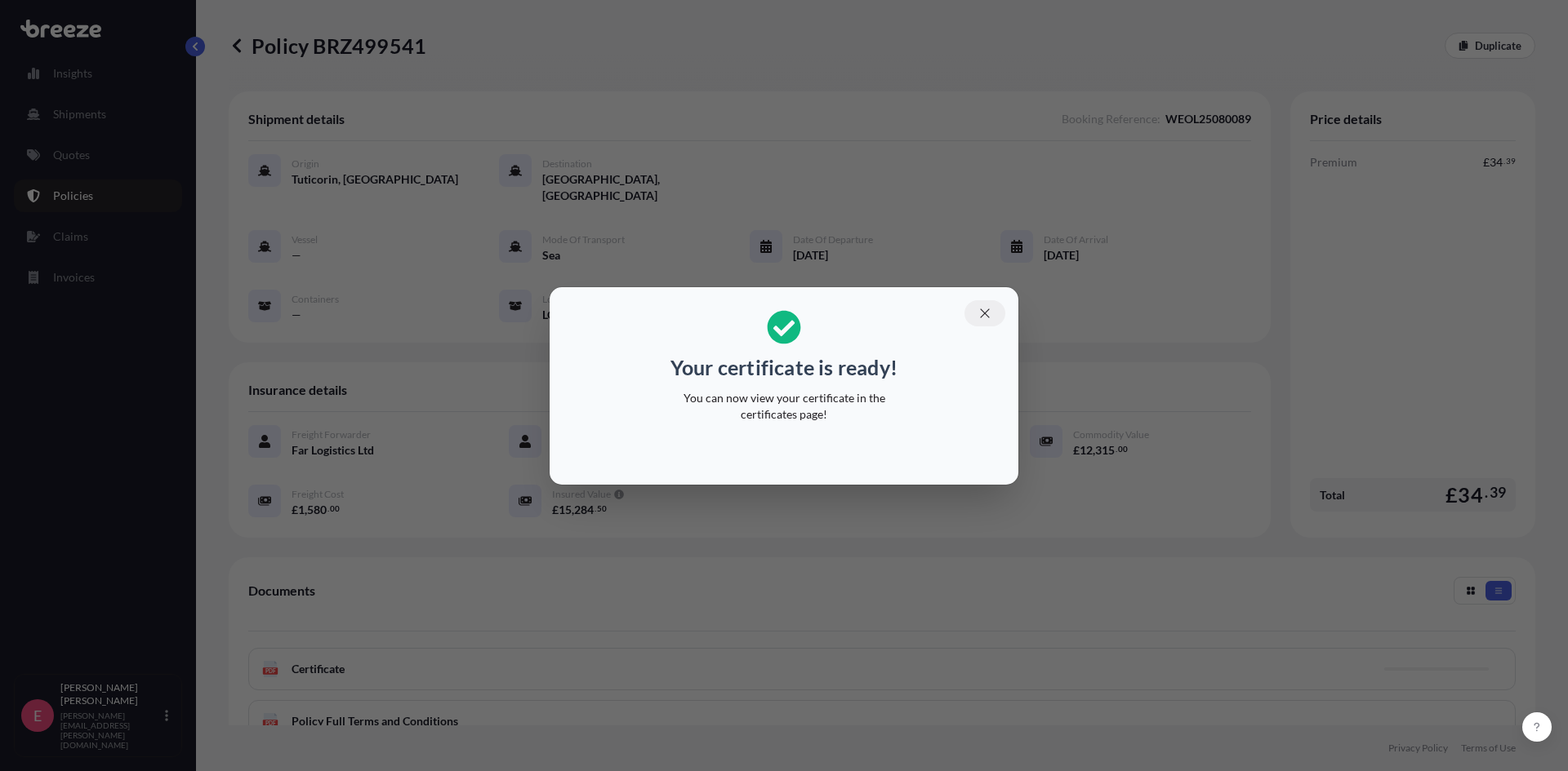
click at [985, 315] on icon "button" at bounding box center [984, 313] width 9 height 9
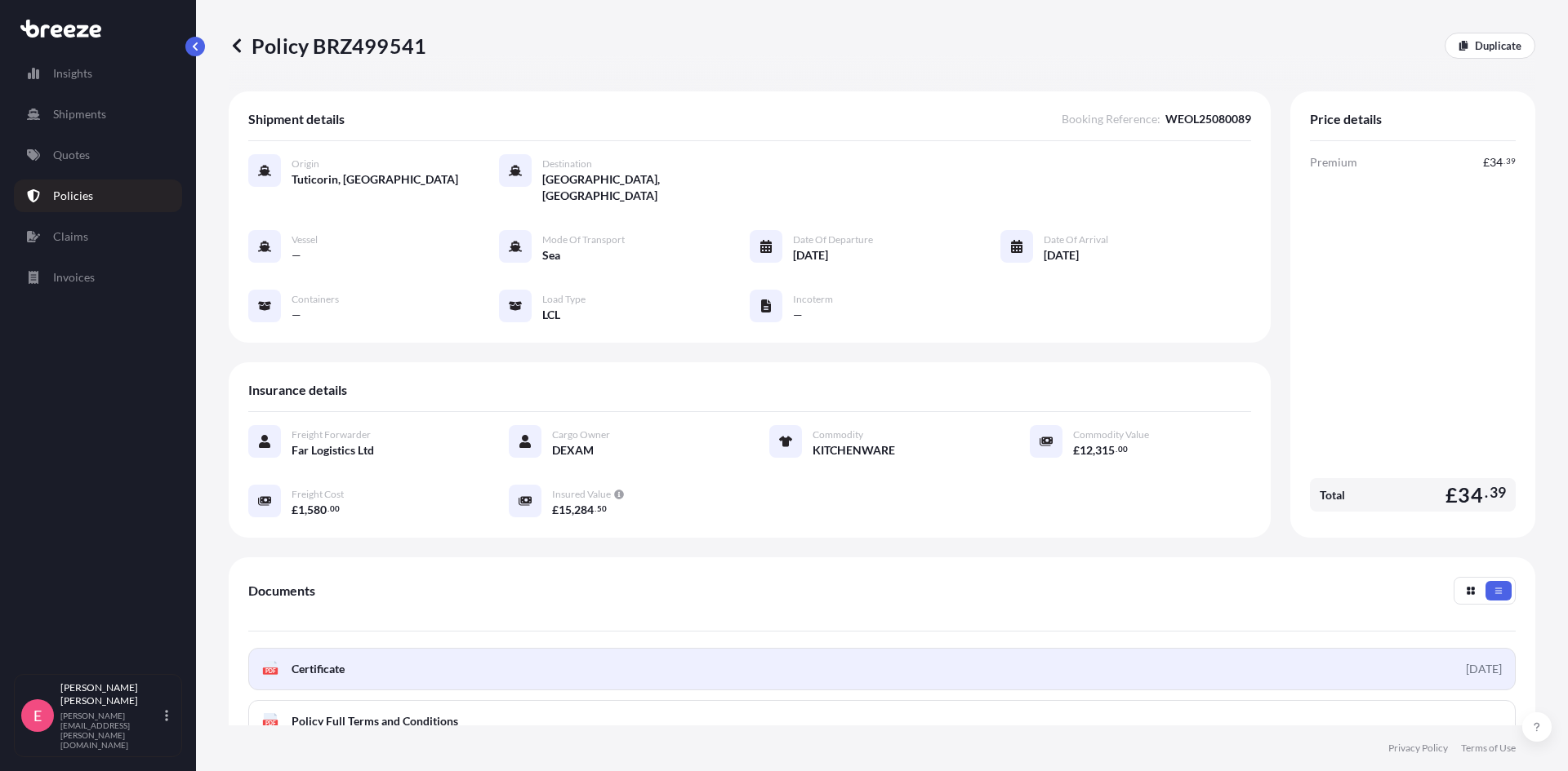
drag, startPoint x: 339, startPoint y: 655, endPoint x: 308, endPoint y: 652, distance: 31.1
click at [308, 661] on span "Certificate" at bounding box center [318, 669] width 53 height 16
